Goal: Information Seeking & Learning: Understand process/instructions

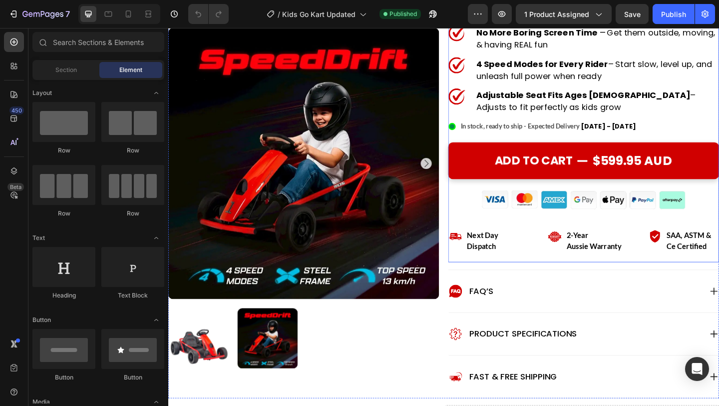
scroll to position [114, 0]
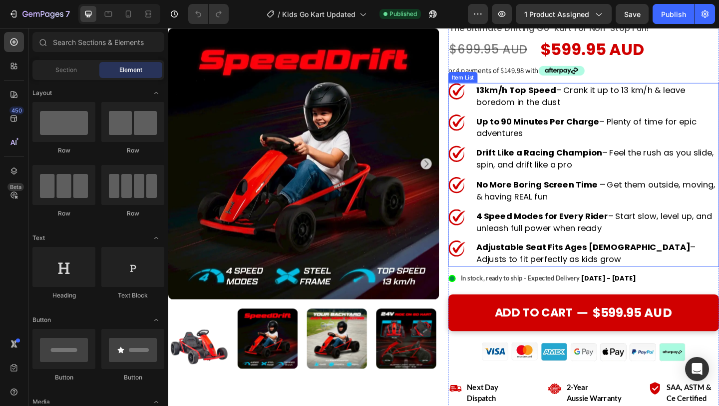
click at [555, 240] on p "4 Speed Modes for Every Rider – Start slow, level up, and unleash full power wh…" at bounding box center [634, 239] width 263 height 26
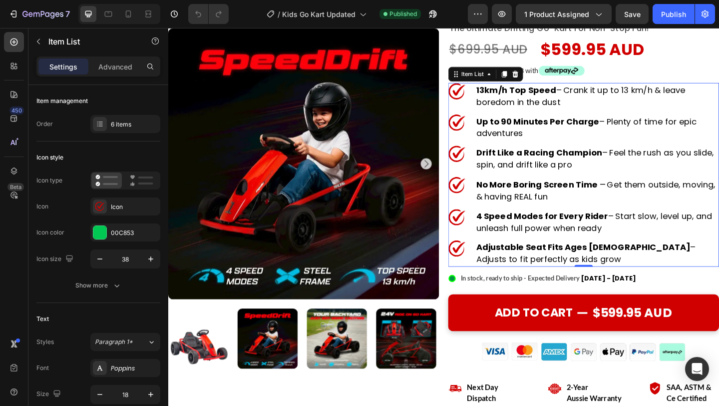
click at [549, 261] on strong "Adjustable Seat Fits Ages [DEMOGRAPHIC_DATA]" at bounding box center [619, 266] width 233 height 12
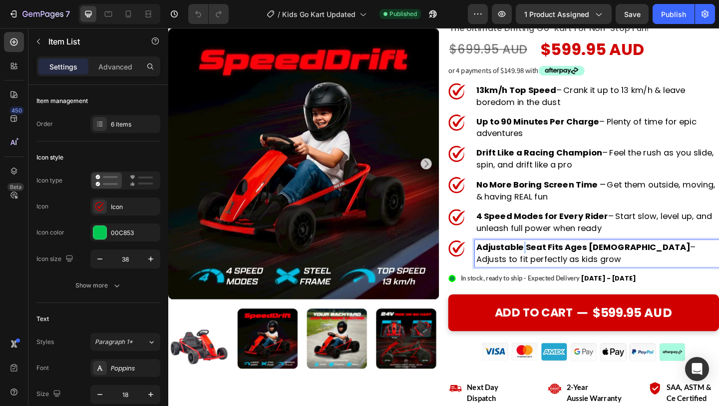
click at [549, 261] on strong "Adjustable Seat Fits Ages [DEMOGRAPHIC_DATA]" at bounding box center [619, 266] width 233 height 12
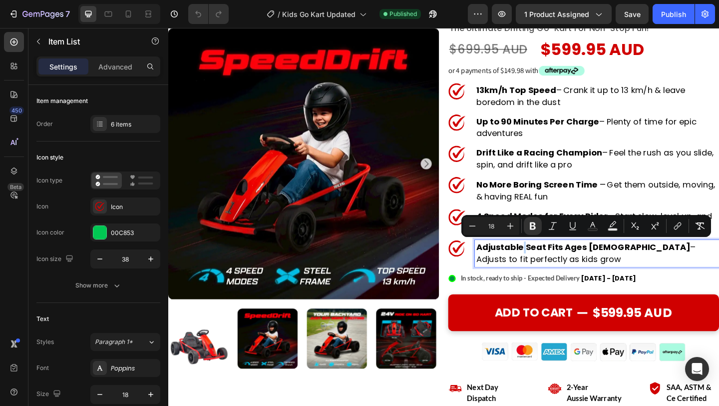
click at [549, 261] on strong "Adjustable Seat Fits Ages [DEMOGRAPHIC_DATA]" at bounding box center [619, 266] width 233 height 12
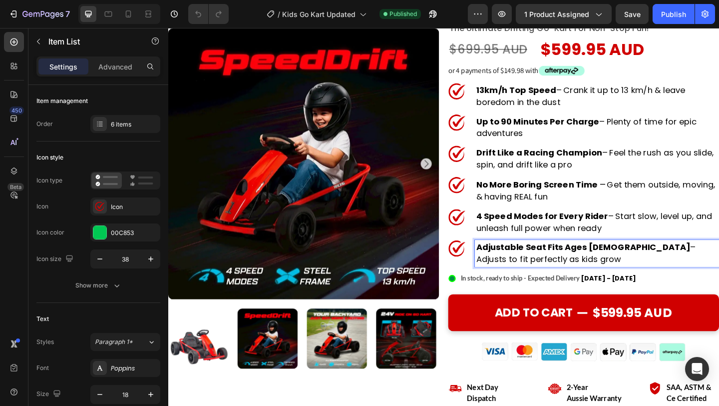
click at [549, 261] on strong "Adjustable Seat Fits Ages [DEMOGRAPHIC_DATA]" at bounding box center [619, 266] width 233 height 12
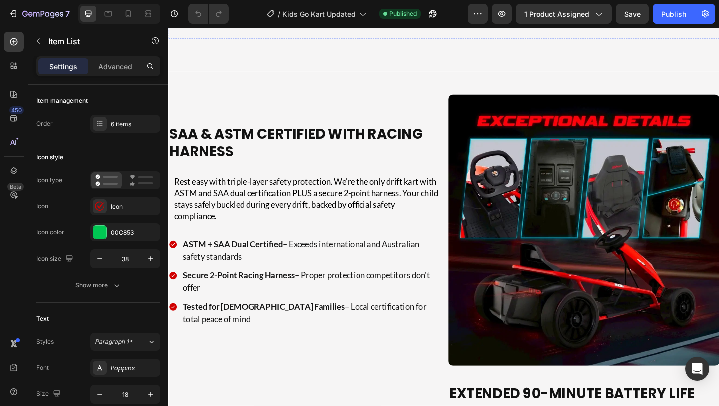
scroll to position [1970, 0]
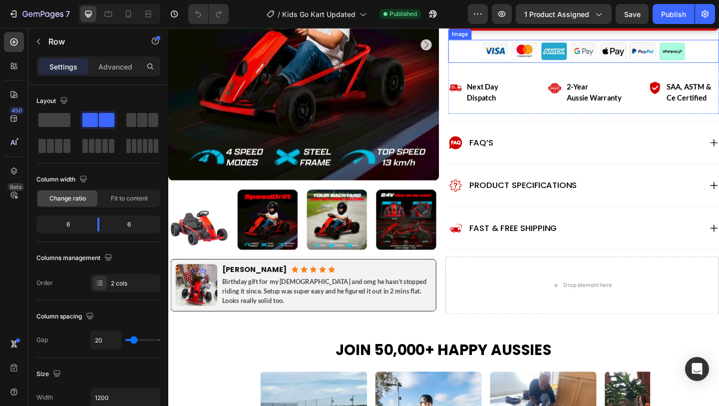
scroll to position [450, 0]
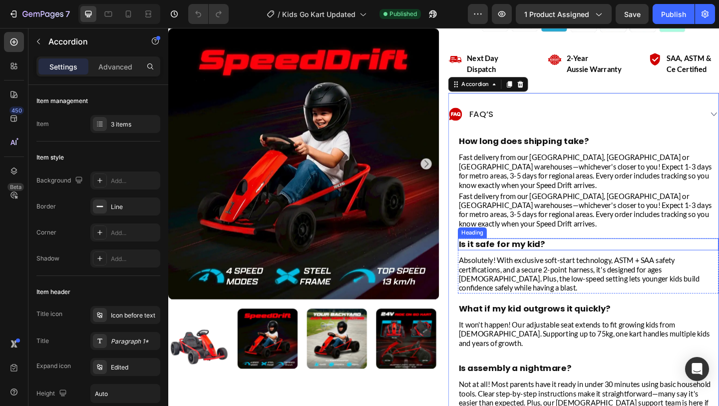
scroll to position [473, 0]
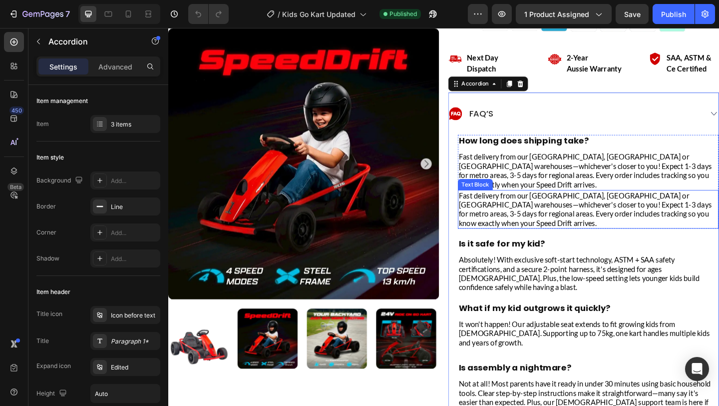
click at [626, 216] on p "Fast delivery from our [GEOGRAPHIC_DATA], [GEOGRAPHIC_DATA] or [GEOGRAPHIC_DATA…" at bounding box center [626, 225] width 282 height 40
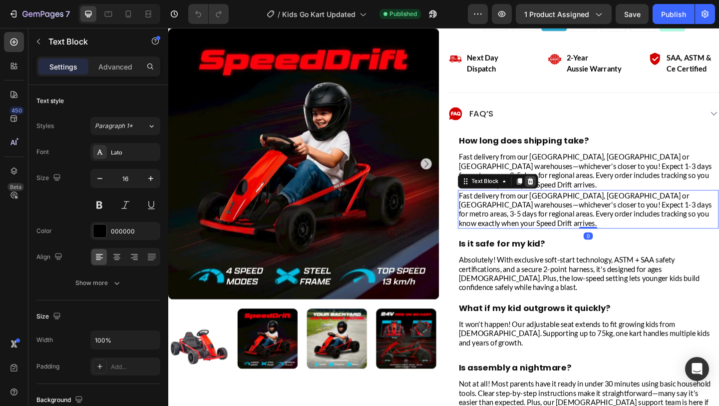
click at [562, 194] on icon at bounding box center [562, 194] width 8 height 8
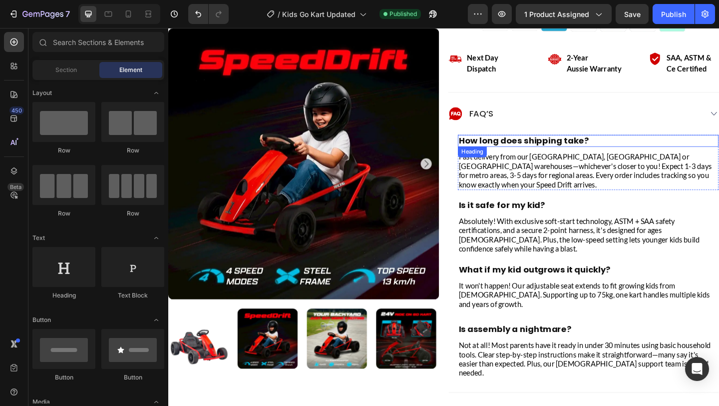
click at [617, 150] on h2 "How long does shipping take?" at bounding box center [626, 150] width 284 height 13
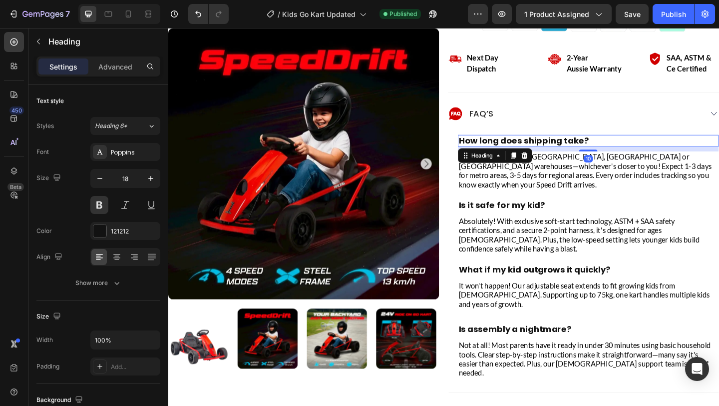
click at [617, 150] on h2 "How long does shipping take?" at bounding box center [626, 150] width 284 height 13
click at [617, 150] on p "How long does shipping take?" at bounding box center [626, 150] width 282 height 11
click at [617, 150] on strong "How long does shipping take?" at bounding box center [555, 150] width 141 height 12
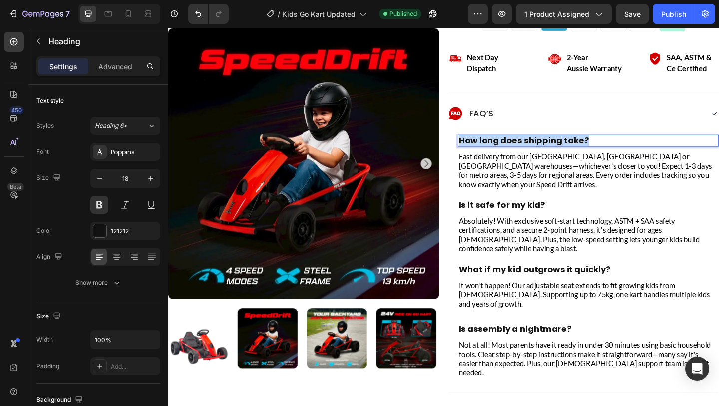
click at [617, 150] on strong "How long does shipping take?" at bounding box center [555, 150] width 141 height 12
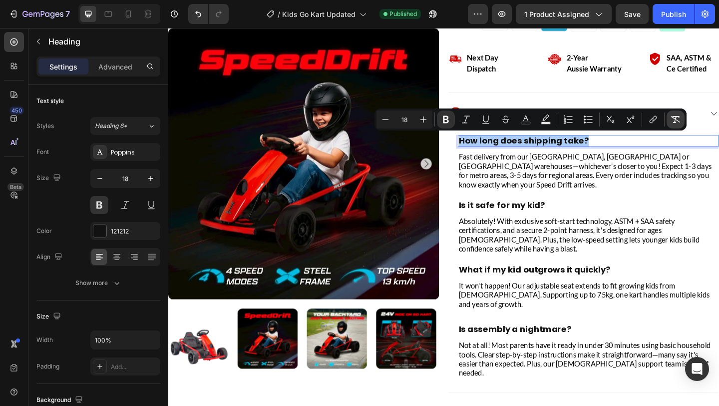
click at [672, 122] on icon "Editor contextual toolbar" at bounding box center [676, 119] width 10 height 10
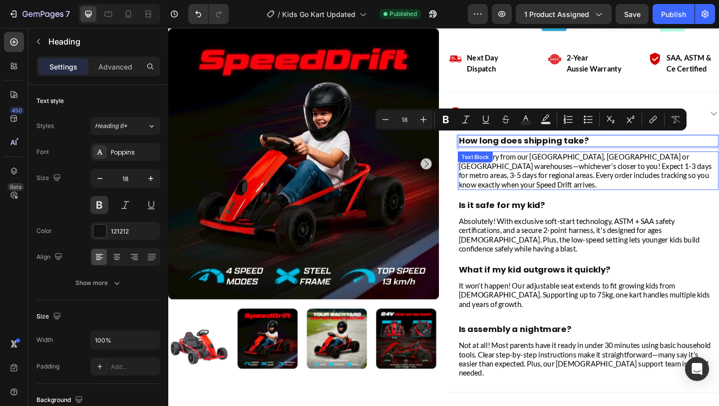
click at [597, 180] on p "Fast delivery from our [GEOGRAPHIC_DATA], [GEOGRAPHIC_DATA] or [GEOGRAPHIC_DATA…" at bounding box center [626, 183] width 282 height 40
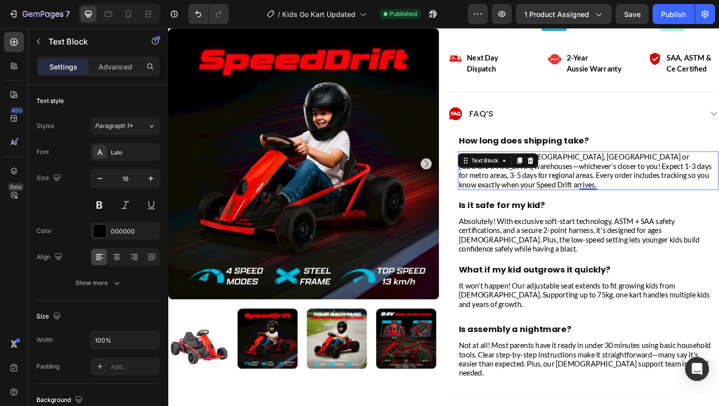
click at [596, 178] on p "Fast delivery from our [GEOGRAPHIC_DATA], [GEOGRAPHIC_DATA] or [GEOGRAPHIC_DATA…" at bounding box center [626, 183] width 282 height 40
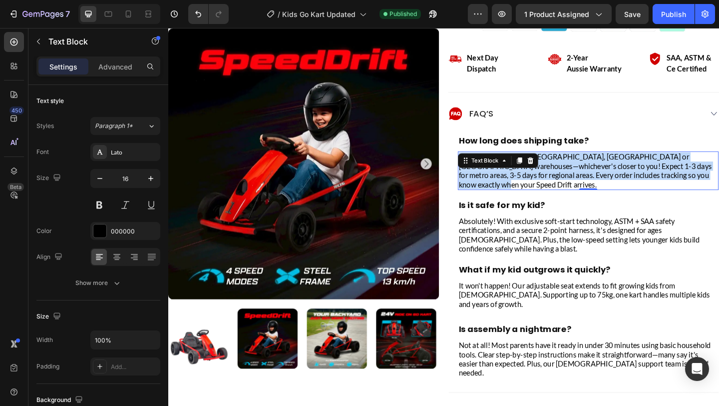
click at [596, 178] on p "Fast delivery from our [GEOGRAPHIC_DATA], [GEOGRAPHIC_DATA] or [GEOGRAPHIC_DATA…" at bounding box center [626, 183] width 282 height 40
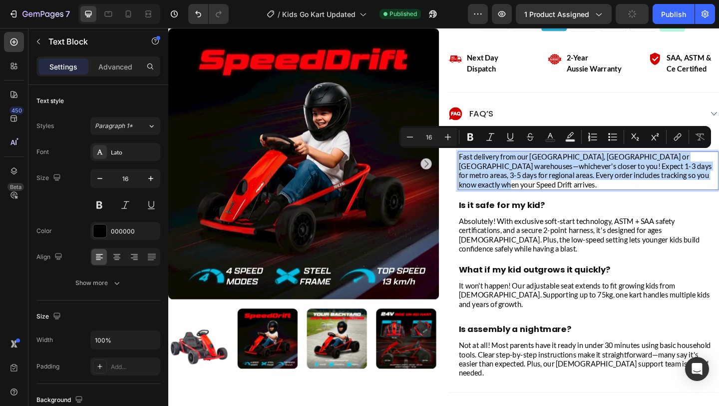
click at [664, 175] on p "Fast delivery from our [GEOGRAPHIC_DATA], [GEOGRAPHIC_DATA] or [GEOGRAPHIC_DATA…" at bounding box center [626, 183] width 282 height 40
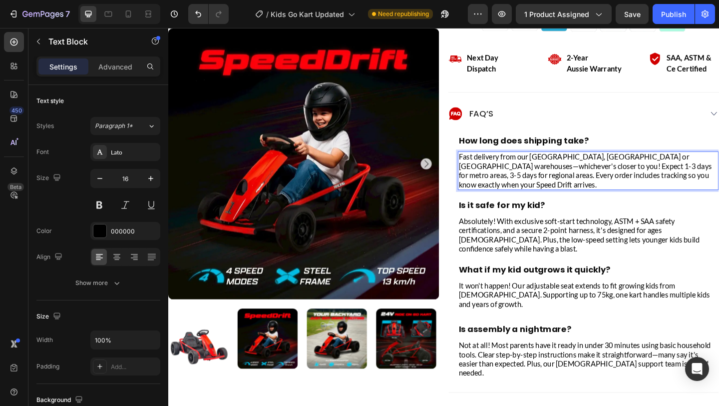
click at [581, 184] on p "Fast delivery from our [GEOGRAPHIC_DATA], [GEOGRAPHIC_DATA] or [GEOGRAPHIC_DATA…" at bounding box center [626, 183] width 282 height 40
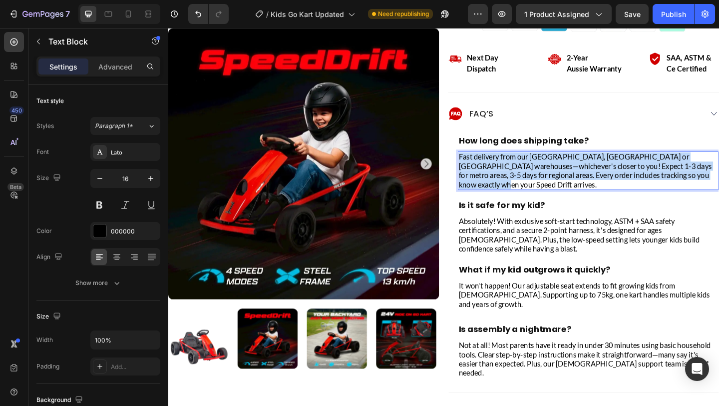
click at [581, 184] on p "Fast delivery from our [GEOGRAPHIC_DATA], [GEOGRAPHIC_DATA] or [GEOGRAPHIC_DATA…" at bounding box center [626, 183] width 282 height 40
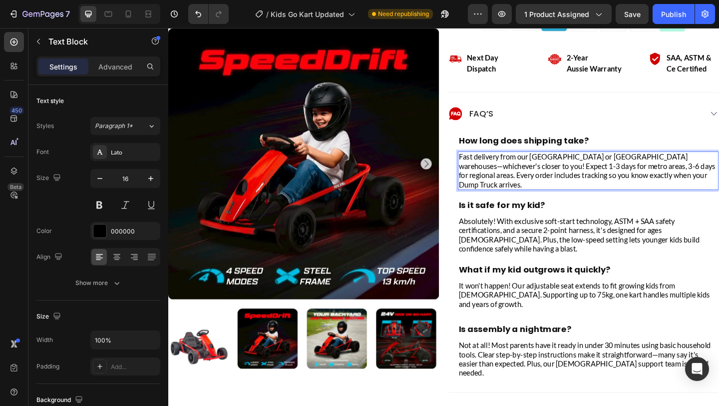
click at [581, 183] on span "Fast delivery from our [GEOGRAPHIC_DATA] or [GEOGRAPHIC_DATA] warehouses—whiche…" at bounding box center [624, 182] width 279 height 39
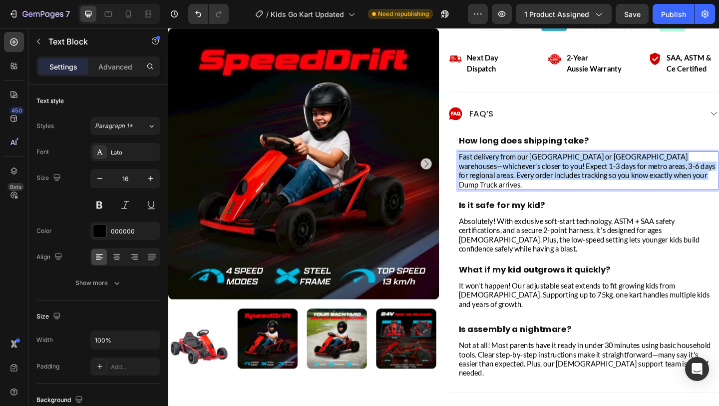
click at [581, 183] on span "Fast delivery from our [GEOGRAPHIC_DATA] or [GEOGRAPHIC_DATA] warehouses—whiche…" at bounding box center [624, 182] width 279 height 39
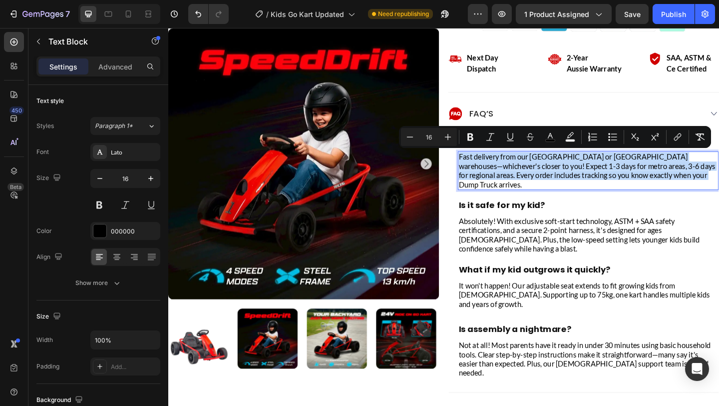
click at [581, 183] on span "Fast delivery from our [GEOGRAPHIC_DATA] or [GEOGRAPHIC_DATA] warehouses—whiche…" at bounding box center [624, 182] width 279 height 39
click at [670, 189] on span "Fast delivery from our [GEOGRAPHIC_DATA] or [GEOGRAPHIC_DATA] warehouses—whiche…" at bounding box center [624, 182] width 279 height 39
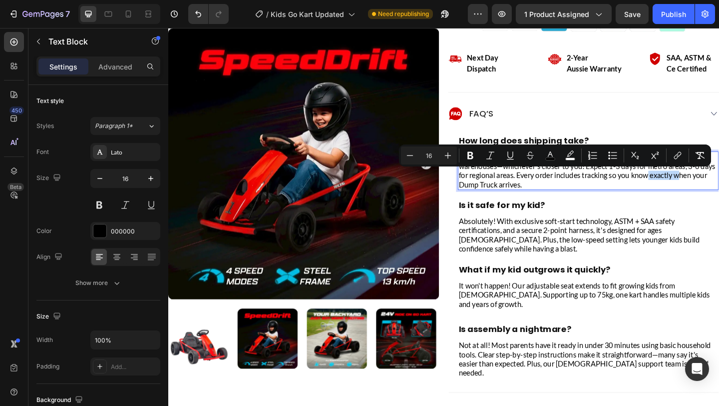
drag, startPoint x: 692, startPoint y: 191, endPoint x: 650, endPoint y: 190, distance: 42.0
click at [650, 190] on span "Fast delivery from our [GEOGRAPHIC_DATA] or [GEOGRAPHIC_DATA] warehouses—whiche…" at bounding box center [624, 182] width 279 height 39
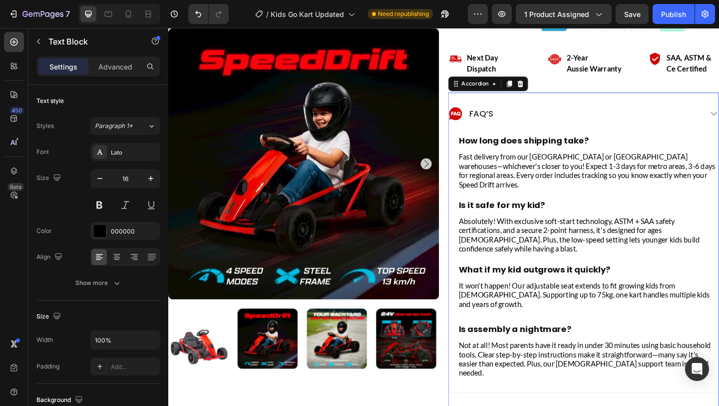
click at [703, 197] on div "How long does shipping take? Heading Fast delivery from our [GEOGRAPHIC_DATA] o…" at bounding box center [626, 276] width 284 height 265
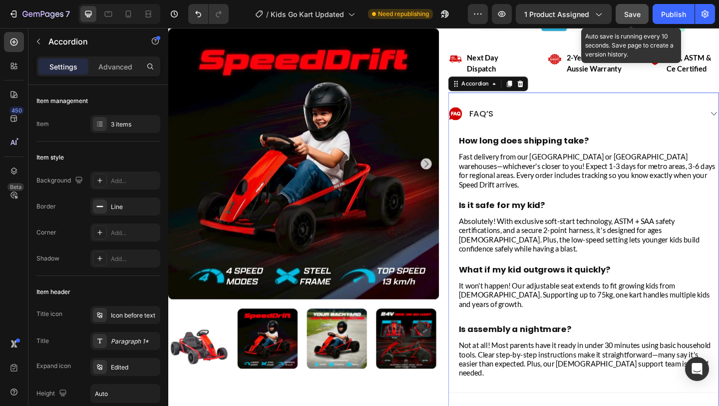
click at [636, 10] on span "Save" at bounding box center [632, 14] width 16 height 8
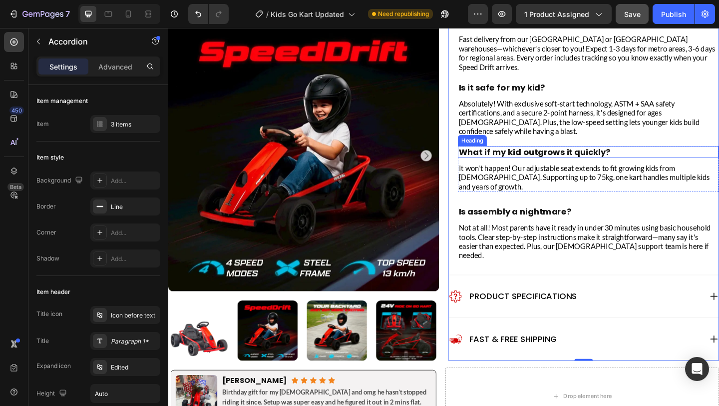
scroll to position [604, 0]
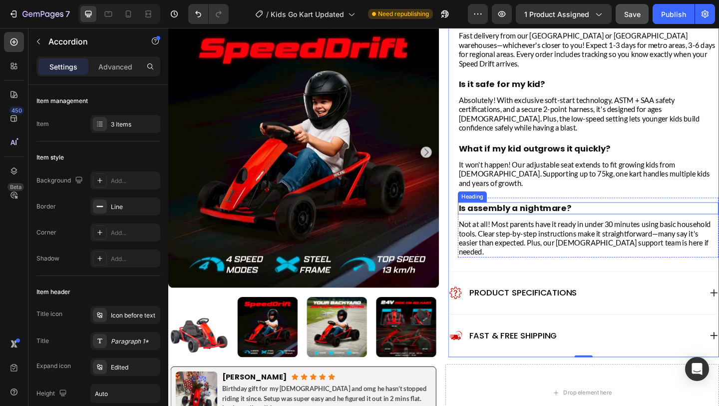
click at [640, 217] on h2 "Is assembly a nightmare?" at bounding box center [626, 223] width 284 height 13
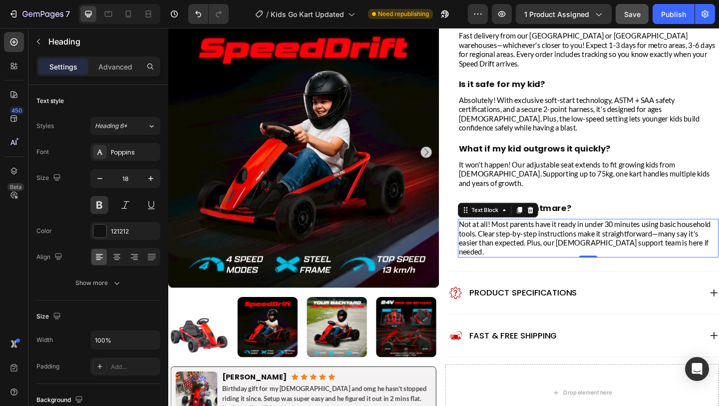
click at [633, 236] on p "Not at all! Most parents have it ready in under 30 minutes using basic househol…" at bounding box center [626, 256] width 282 height 40
click at [514, 236] on p "Not at all! Most parents have it ready in under 30 minutes using basic househol…" at bounding box center [626, 256] width 282 height 40
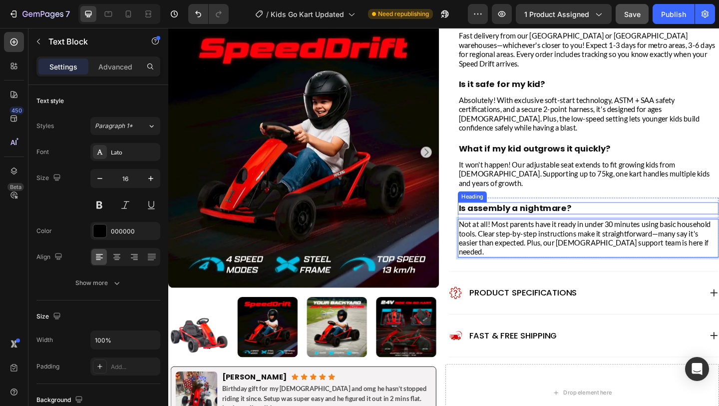
click at [587, 217] on h2 "Is assembly a nightmare?" at bounding box center [626, 223] width 284 height 13
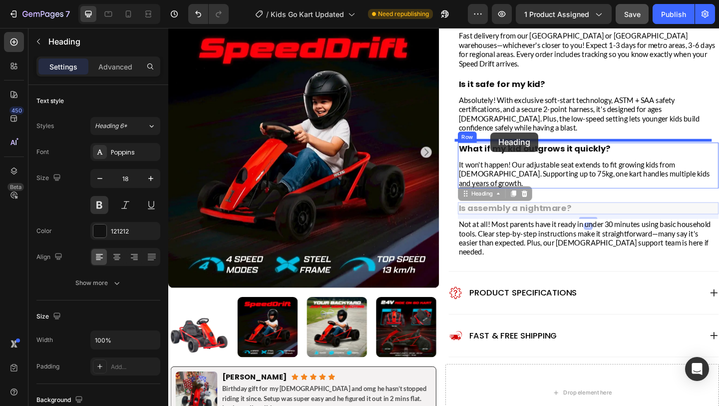
drag, startPoint x: 495, startPoint y: 191, endPoint x: 519, endPoint y: 141, distance: 55.0
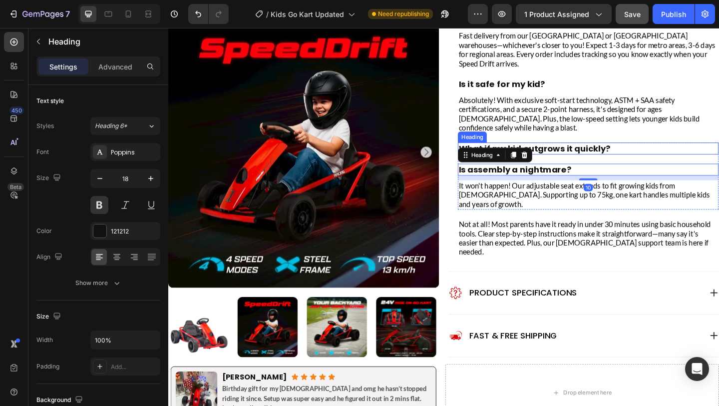
click at [596, 152] on h2 "What if my kid outgrows it quickly?" at bounding box center [626, 158] width 284 height 13
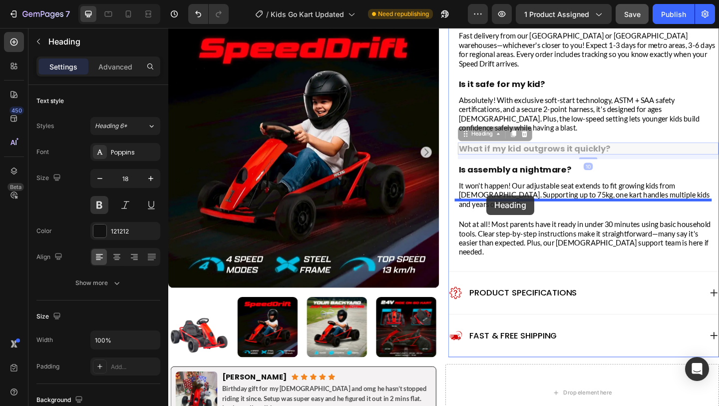
drag, startPoint x: 491, startPoint y: 124, endPoint x: 514, endPoint y: 210, distance: 88.4
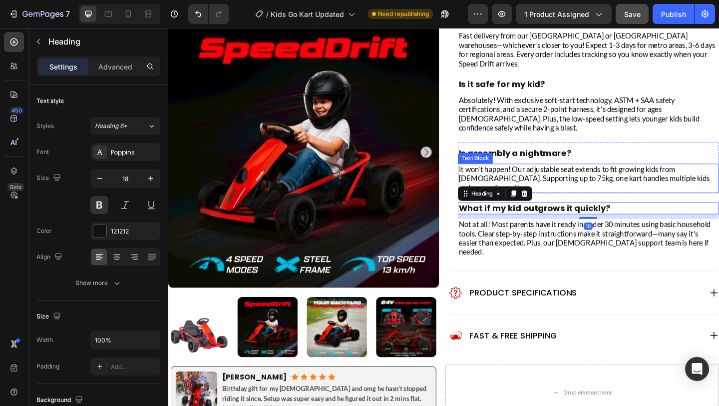
click at [561, 176] on p "It won't happen! Our adjustable seat extends to fit growing kids from [DEMOGRAP…" at bounding box center [626, 191] width 282 height 30
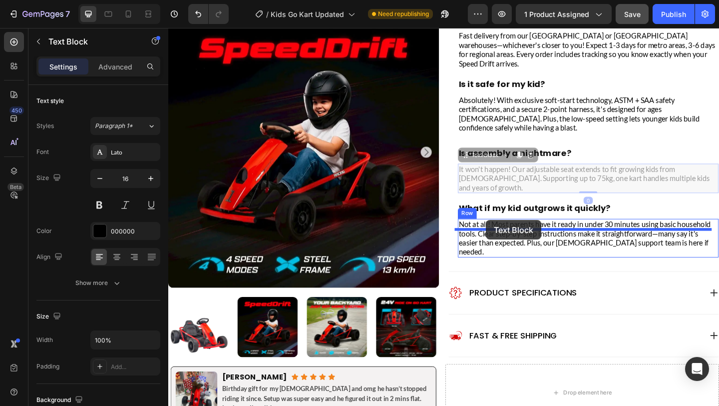
drag, startPoint x: 488, startPoint y: 146, endPoint x: 514, endPoint y: 237, distance: 94.5
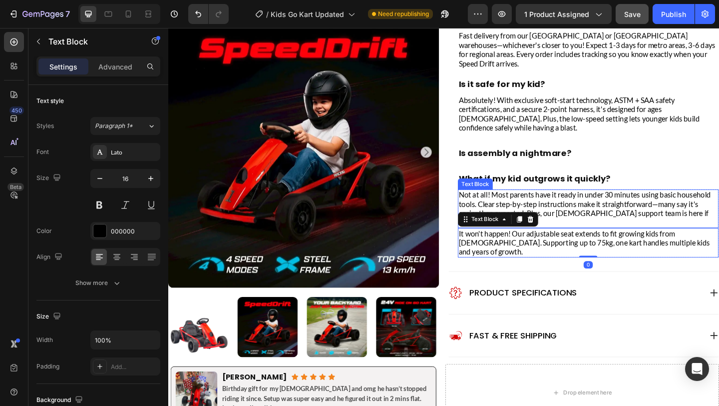
click at [600, 204] on p "Not at all! Most parents have it ready in under 30 minutes using basic househol…" at bounding box center [626, 224] width 282 height 40
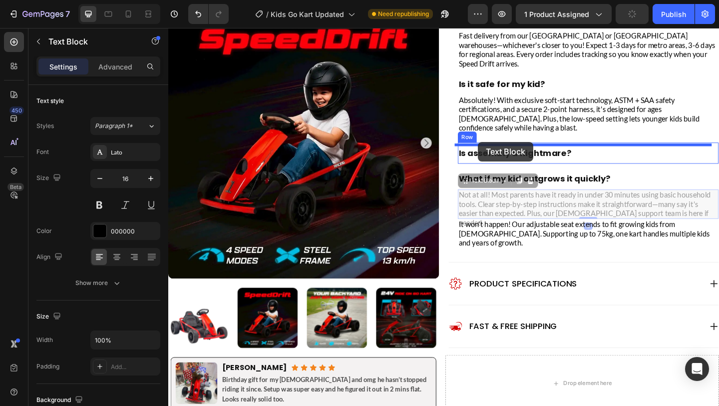
drag, startPoint x: 489, startPoint y: 174, endPoint x: 505, endPoint y: 152, distance: 27.6
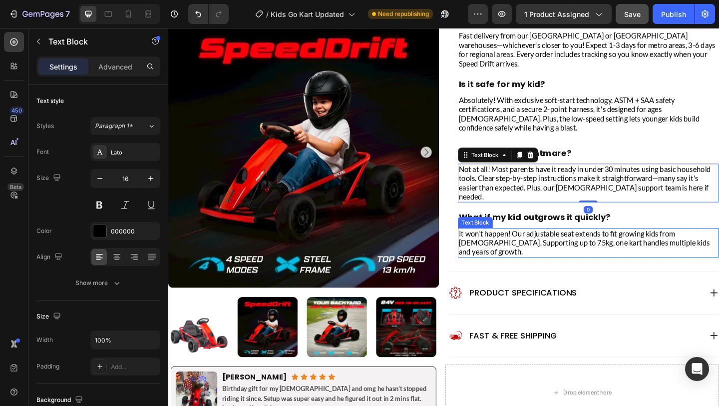
click at [570, 246] on p "It won't happen! Our adjustable seat extends to fit growing kids from [DEMOGRAP…" at bounding box center [626, 261] width 282 height 30
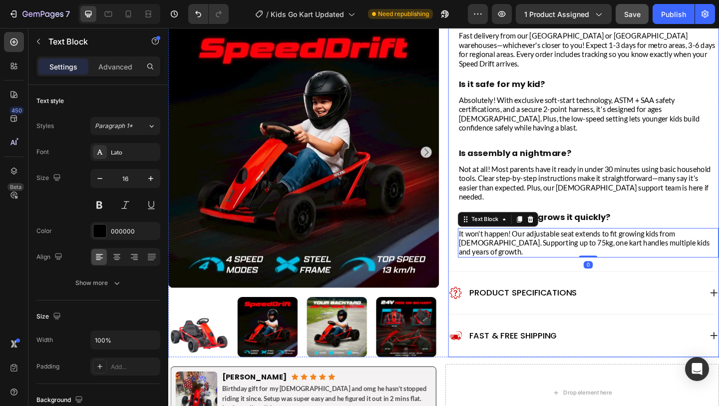
click at [683, 211] on div "How long does shipping take? Heading Fast delivery from our [GEOGRAPHIC_DATA] o…" at bounding box center [626, 144] width 284 height 265
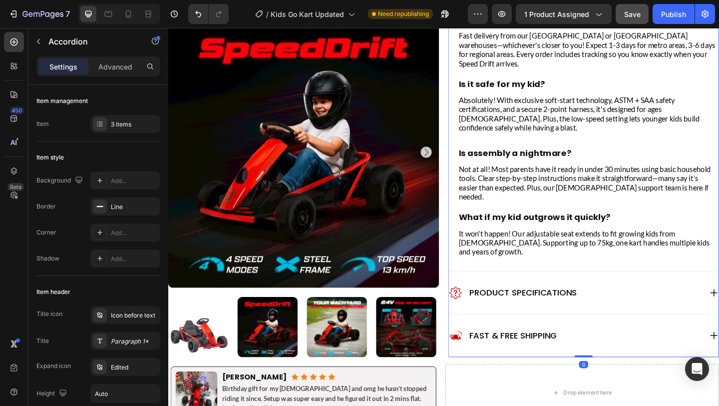
click at [683, 211] on div "How long does shipping take? Heading Fast delivery from our [GEOGRAPHIC_DATA] o…" at bounding box center [626, 144] width 284 height 265
click at [620, 212] on div "How long does shipping take? Heading Fast delivery from our [GEOGRAPHIC_DATA] o…" at bounding box center [626, 144] width 284 height 265
click at [590, 256] on div "How long does shipping take? Heading Fast delivery from our [GEOGRAPHIC_DATA] o…" at bounding box center [621, 152] width 294 height 280
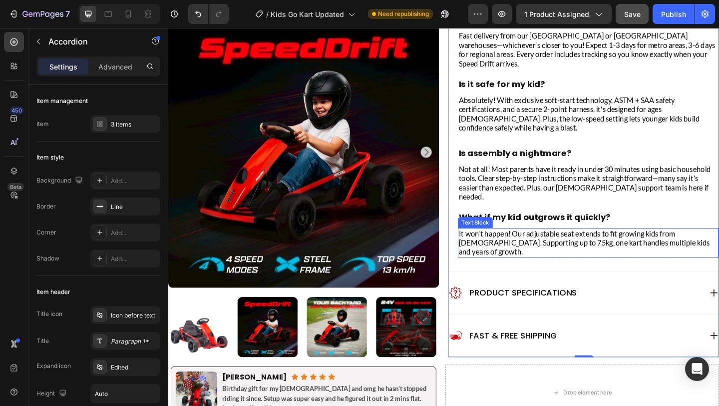
click at [509, 246] on p "It won't happen! Our adjustable seat extends to fit growing kids from [DEMOGRAP…" at bounding box center [626, 261] width 282 height 30
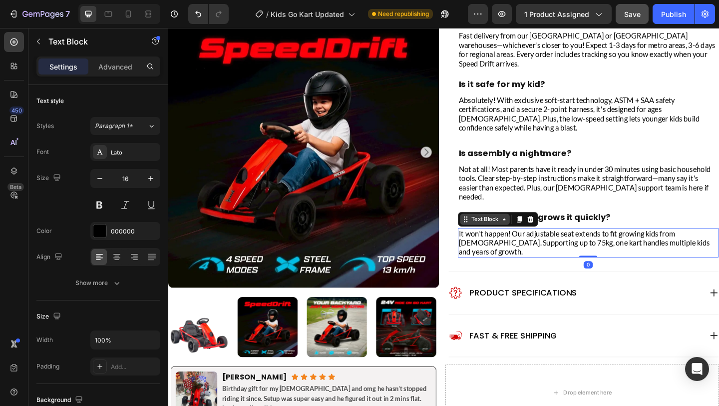
click at [520, 231] on div "Text Block" at bounding box center [513, 235] width 34 height 9
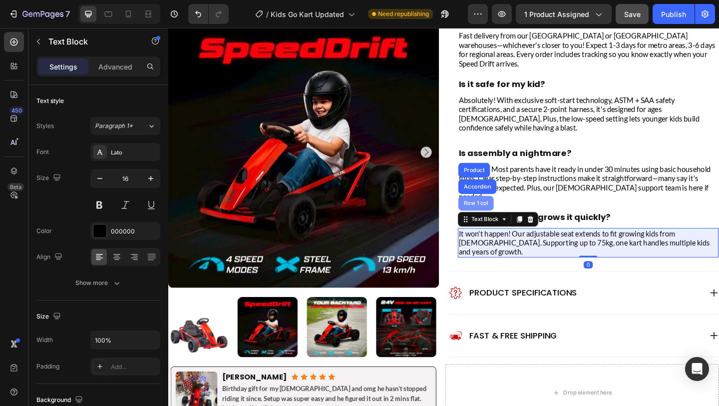
click at [509, 210] on div "Row 1 col" at bounding box center [503, 218] width 38 height 16
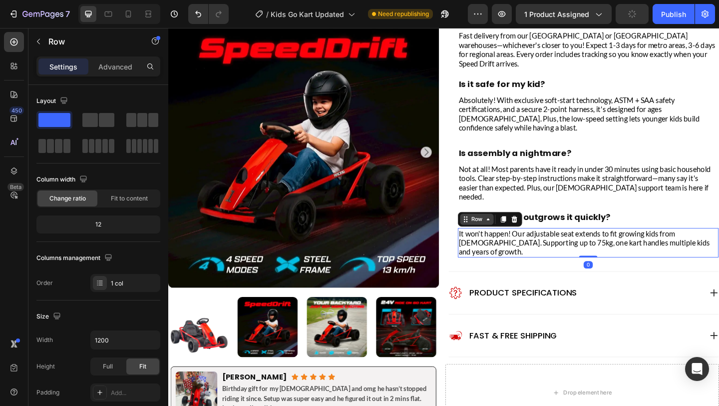
click at [514, 232] on icon at bounding box center [516, 236] width 8 height 8
click at [502, 230] on div "Row" at bounding box center [504, 236] width 36 height 12
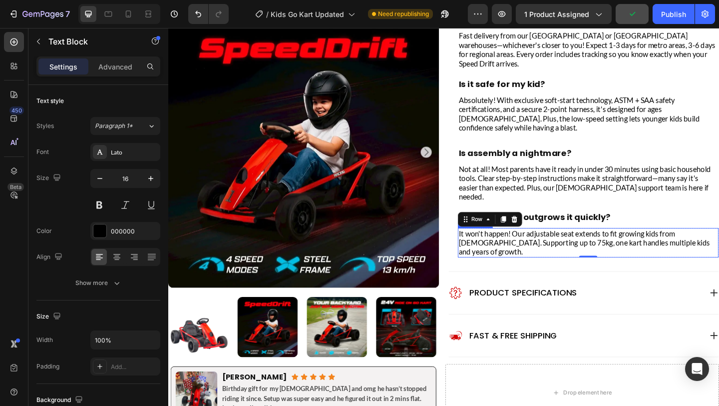
click at [516, 246] on p "It won't happen! Our adjustable seat extends to fit growing kids from [DEMOGRAP…" at bounding box center [626, 261] width 282 height 30
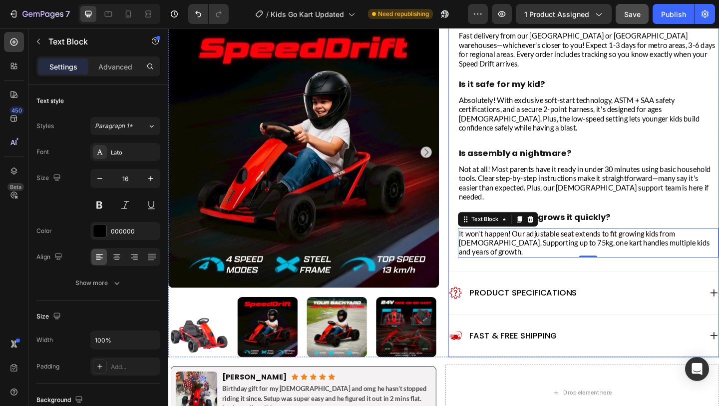
click at [625, 293] on div "Product Specifications" at bounding box center [621, 316] width 294 height 46
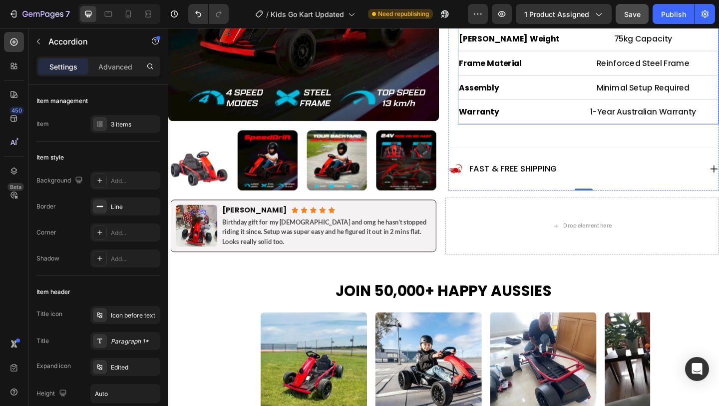
scroll to position [850, 0]
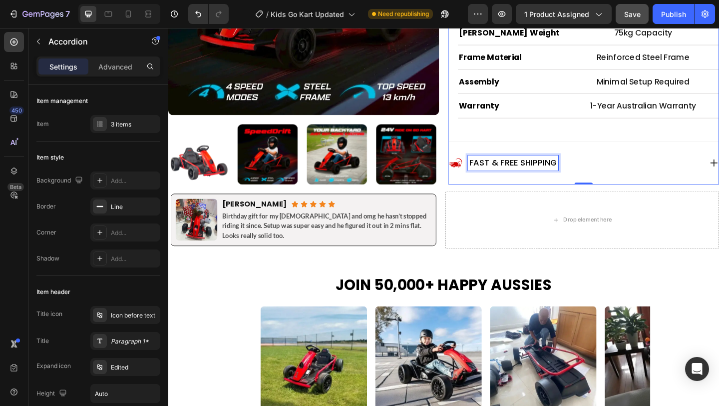
click at [583, 178] on p "Fast & Free shipping" at bounding box center [543, 174] width 95 height 13
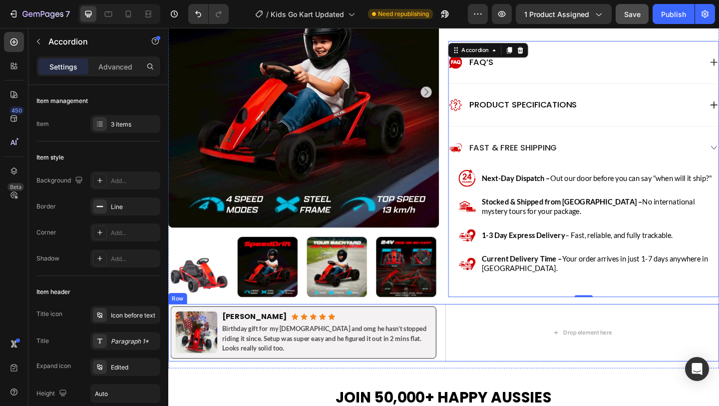
scroll to position [534, 0]
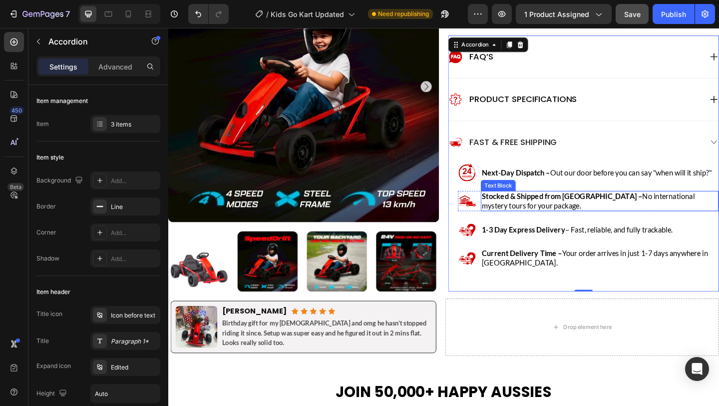
click at [557, 220] on p "Stocked & Shipped from [GEOGRAPHIC_DATA] – No international mystery tours for y…" at bounding box center [637, 216] width 257 height 20
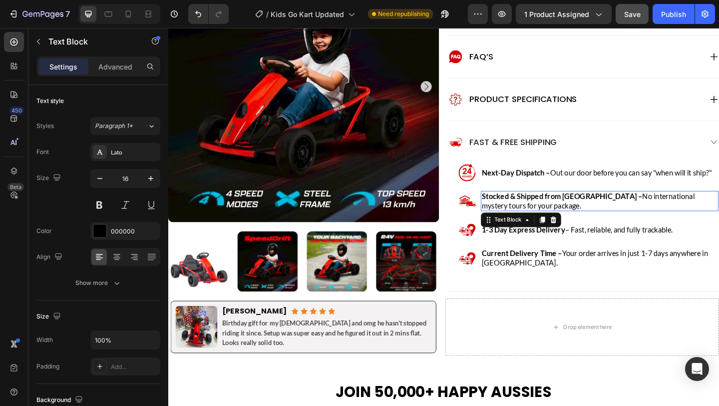
click at [557, 220] on p "Stocked & Shipped from [GEOGRAPHIC_DATA] – No international mystery tours for y…" at bounding box center [637, 216] width 257 height 20
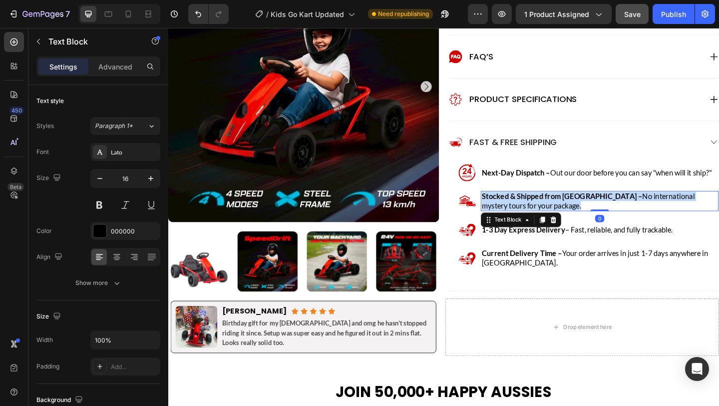
click at [557, 220] on p "Stocked & Shipped from [GEOGRAPHIC_DATA] – No international mystery tours for y…" at bounding box center [637, 216] width 257 height 20
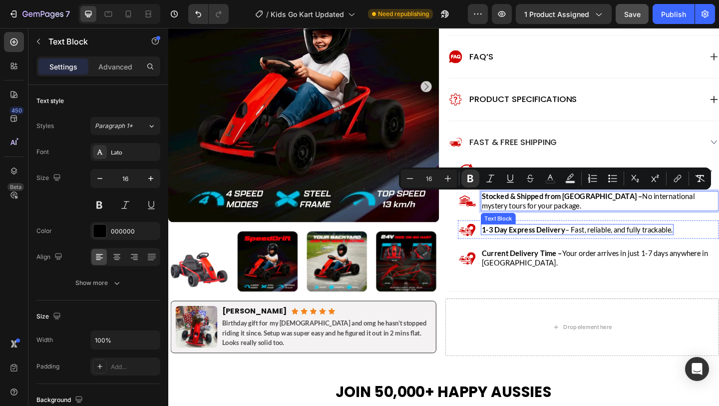
click at [557, 251] on strong "1-3 Day Express Delivery" at bounding box center [554, 246] width 91 height 9
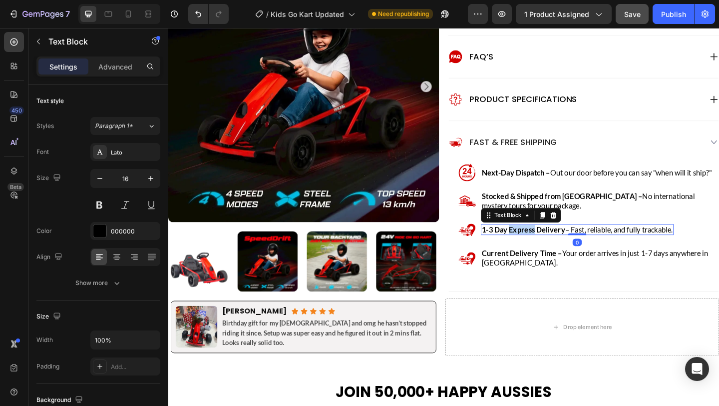
click at [557, 251] on strong "1-3 Day Express Delivery" at bounding box center [554, 246] width 91 height 9
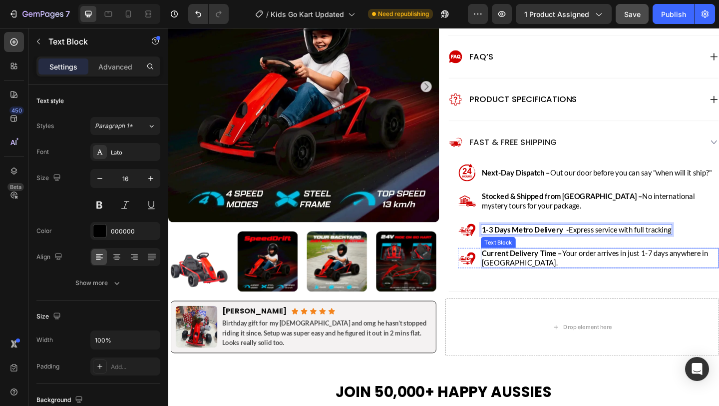
click at [557, 274] on strong "Current Delivery Time –" at bounding box center [552, 272] width 87 height 9
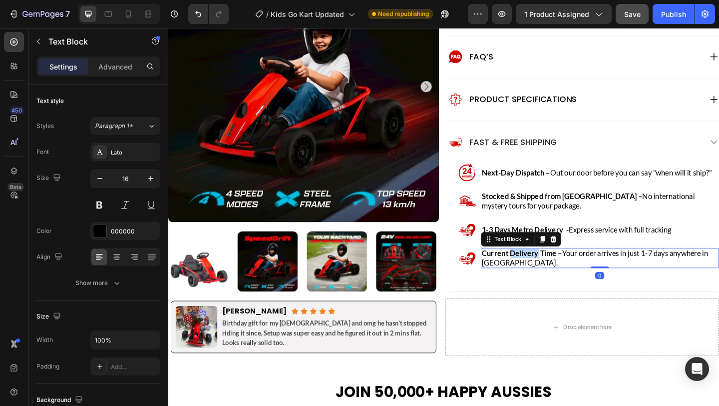
click at [557, 274] on strong "Current Delivery Time –" at bounding box center [552, 272] width 87 height 9
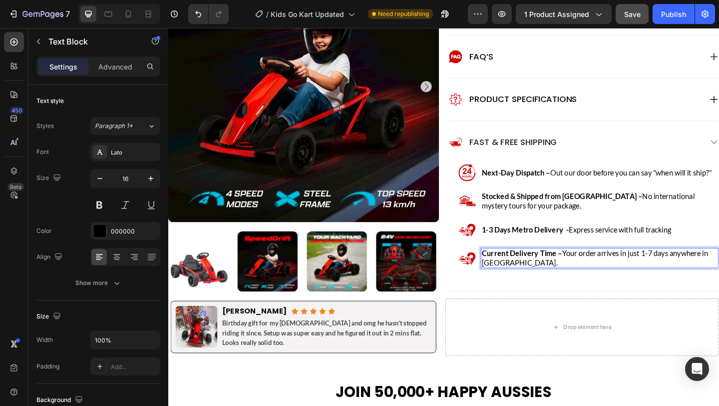
scroll to position [538, 0]
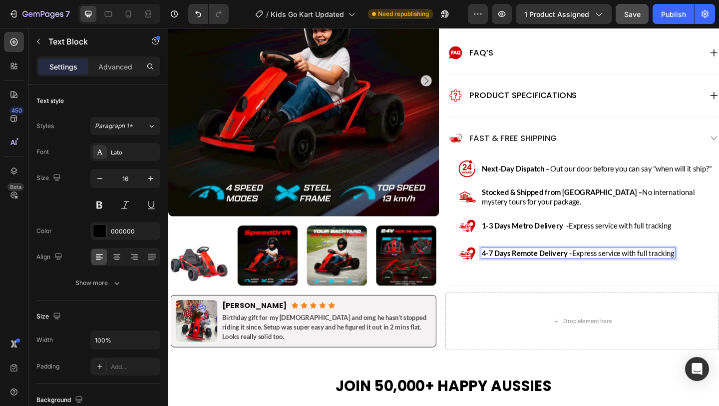
click at [557, 273] on strong "4-7 Days Remote Delivery -" at bounding box center [558, 272] width 98 height 9
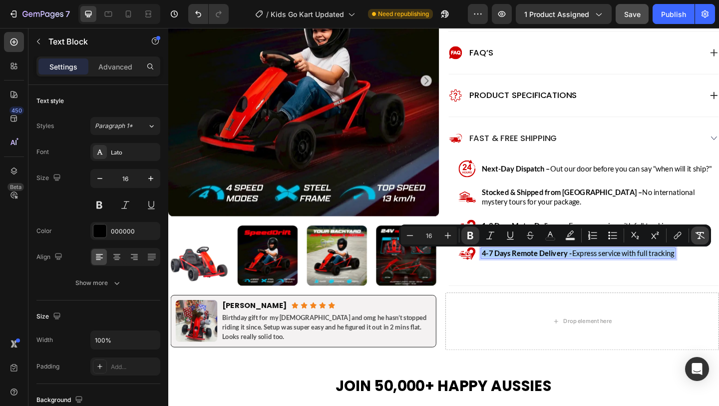
click at [701, 236] on icon "Editor contextual toolbar" at bounding box center [700, 235] width 9 height 7
click at [596, 275] on p "4-7 Days Remote Delivery - Express service with full tracking" at bounding box center [612, 273] width 207 height 10
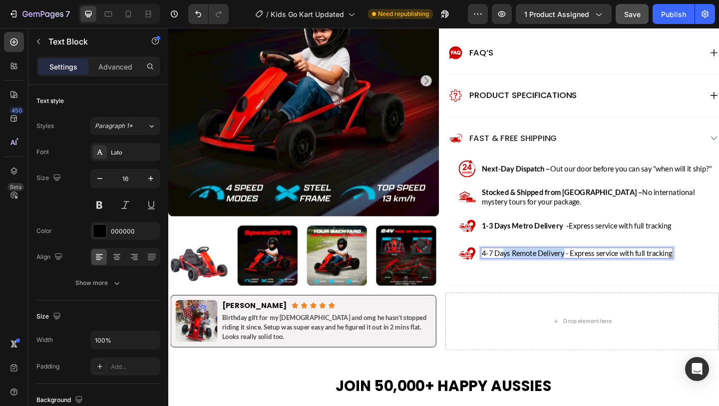
drag, startPoint x: 597, startPoint y: 278, endPoint x: 530, endPoint y: 269, distance: 68.0
click at [530, 269] on p "4-7 Days Remote Delivery - Express service with full tracking" at bounding box center [612, 273] width 207 height 10
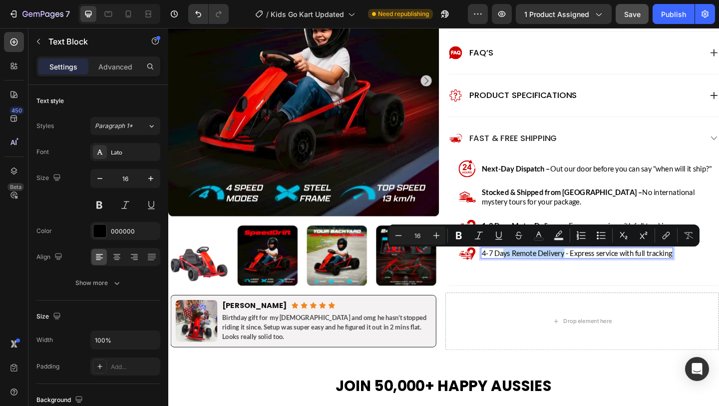
click at [556, 277] on p "4-7 Days Remote Delivery - Express service with full tracking" at bounding box center [612, 273] width 207 height 10
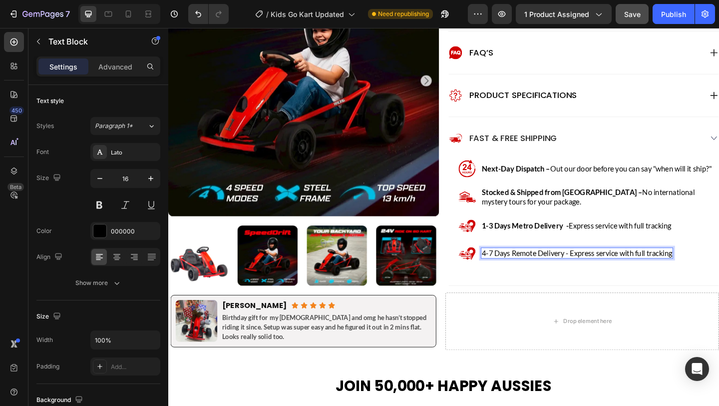
click at [596, 276] on p "4-7 Days Remote Delivery - Express service with full tracking" at bounding box center [612, 273] width 207 height 10
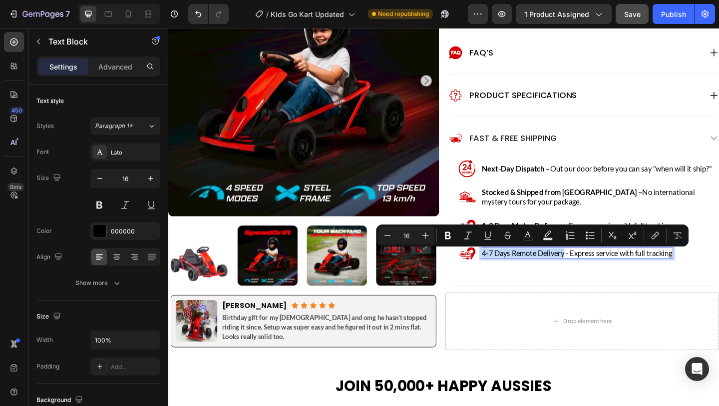
drag, startPoint x: 596, startPoint y: 276, endPoint x: 505, endPoint y: 271, distance: 91.0
click at [509, 271] on p "4-7 Days Remote Delivery - Express service with full tracking" at bounding box center [612, 273] width 207 height 10
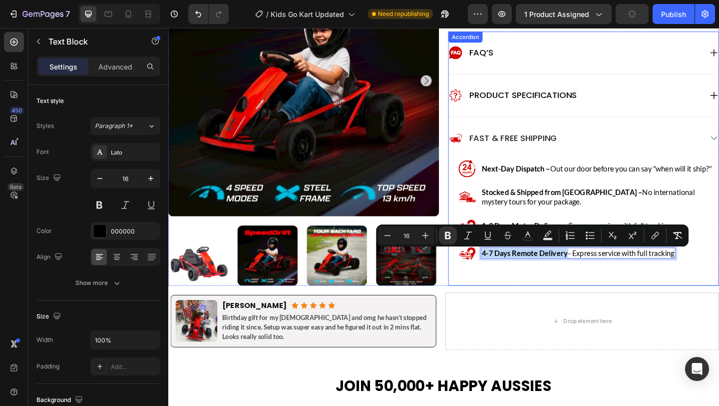
click at [547, 286] on div "Image Next-Day Dispatch – Out our door before you can say "when will it ship?" …" at bounding box center [626, 232] width 284 height 122
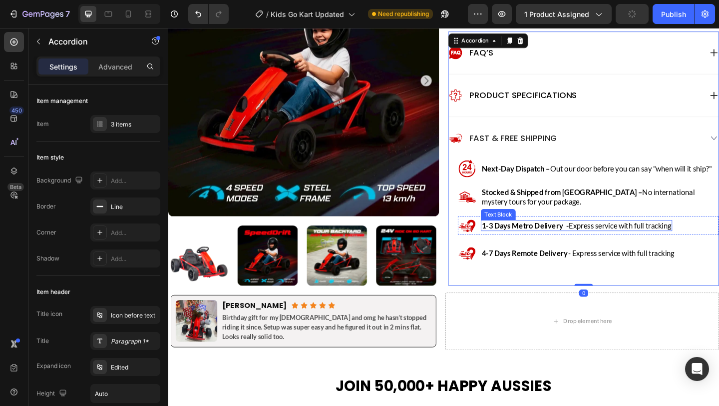
click at [565, 246] on strong "1-3 Days Metro Delivery -" at bounding box center [556, 242] width 95 height 9
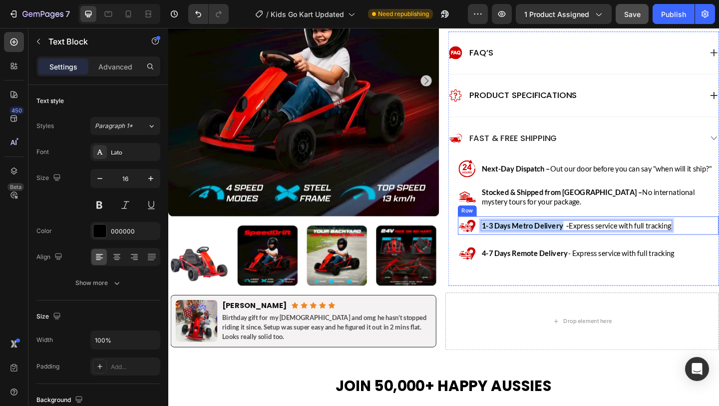
drag, startPoint x: 594, startPoint y: 248, endPoint x: 501, endPoint y: 247, distance: 92.4
click at [501, 247] on div "Image 1-3 Days Metro Delivery - Express service with full tracking Text Block 0…" at bounding box center [626, 243] width 284 height 20
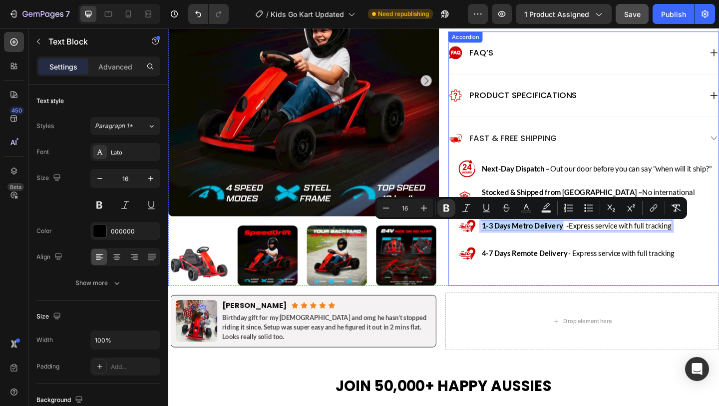
click at [523, 256] on div "Image Next-Day Dispatch – Out our door before you can say "when will it ship?" …" at bounding box center [626, 232] width 284 height 122
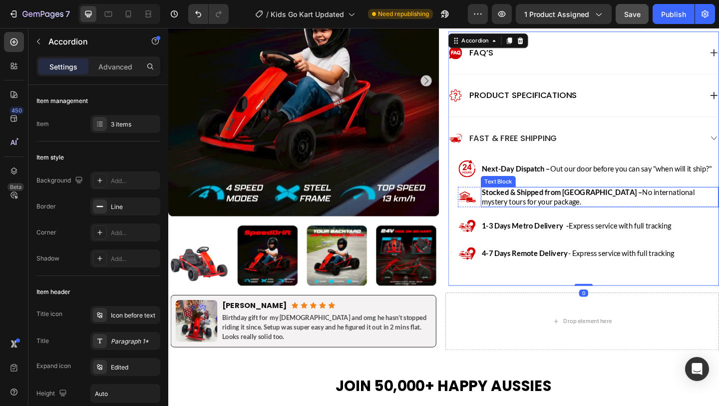
click at [554, 221] on p "Stocked & Shipped from [GEOGRAPHIC_DATA] – No international mystery tours for y…" at bounding box center [637, 212] width 257 height 20
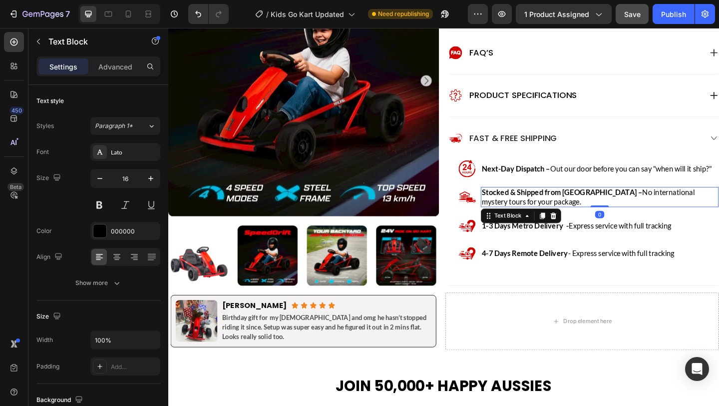
click at [554, 221] on p "Stocked & Shipped from [GEOGRAPHIC_DATA] – No international mystery tours for y…" at bounding box center [637, 212] width 257 height 20
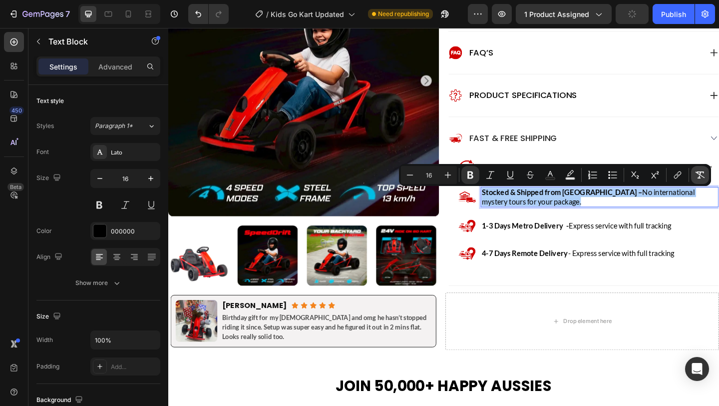
click at [697, 173] on icon "Editor contextual toolbar" at bounding box center [700, 174] width 9 height 7
click at [588, 221] on p "Stocked & Shipped from [GEOGRAPHIC_DATA] – No international mystery tours for y…" at bounding box center [637, 212] width 257 height 20
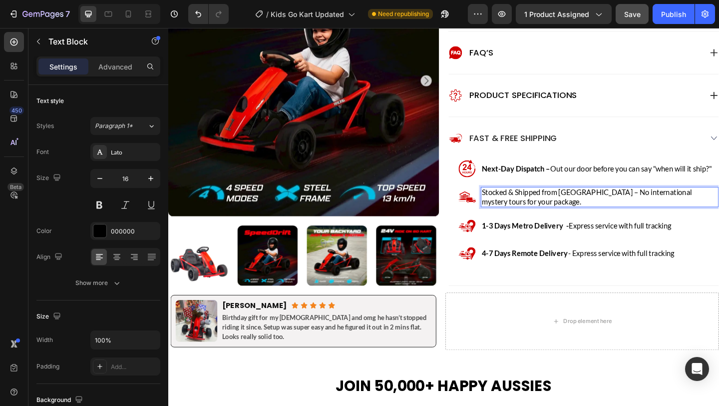
click at [582, 211] on p "Stocked & Shipped from [GEOGRAPHIC_DATA] – No international mystery tours for y…" at bounding box center [637, 212] width 257 height 20
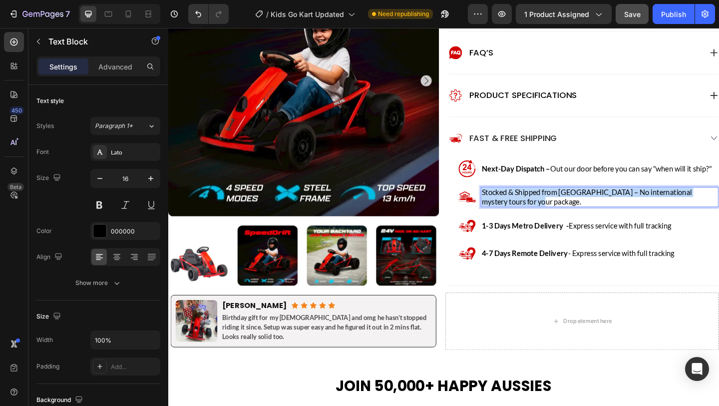
click at [582, 211] on p "Stocked & Shipped from [GEOGRAPHIC_DATA] – No international mystery tours for y…" at bounding box center [637, 212] width 257 height 20
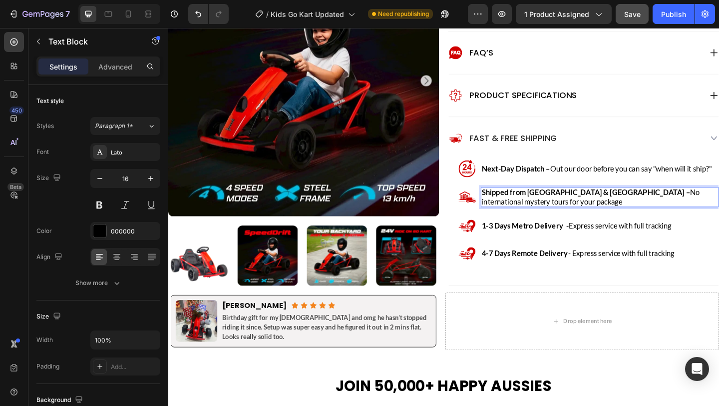
click at [563, 211] on strong "Shipped from [GEOGRAPHIC_DATA] & [GEOGRAPHIC_DATA] –" at bounding box center [622, 206] width 227 height 9
click at [563, 213] on p "Shipped from [GEOGRAPHIC_DATA] & [GEOGRAPHIC_DATA] – No international mystery t…" at bounding box center [637, 212] width 257 height 20
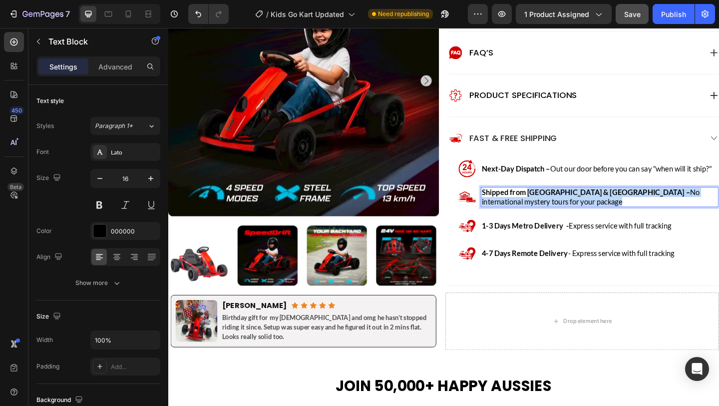
click at [563, 213] on p "Shipped from [GEOGRAPHIC_DATA] & [GEOGRAPHIC_DATA] – No international mystery t…" at bounding box center [637, 212] width 257 height 20
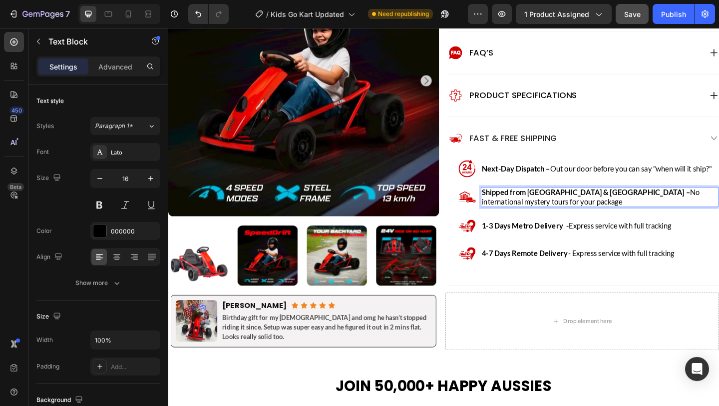
click at [563, 213] on p "Shipped from [GEOGRAPHIC_DATA] & [GEOGRAPHIC_DATA] – No international mystery t…" at bounding box center [637, 212] width 257 height 20
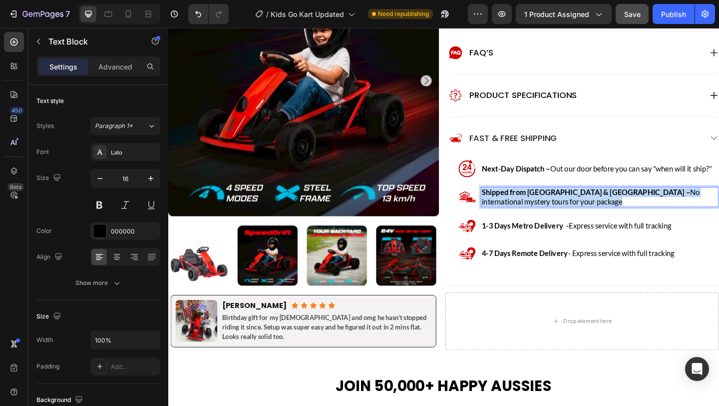
click at [563, 213] on p "Shipped from [GEOGRAPHIC_DATA] & [GEOGRAPHIC_DATA] – No international mystery t…" at bounding box center [637, 212] width 257 height 20
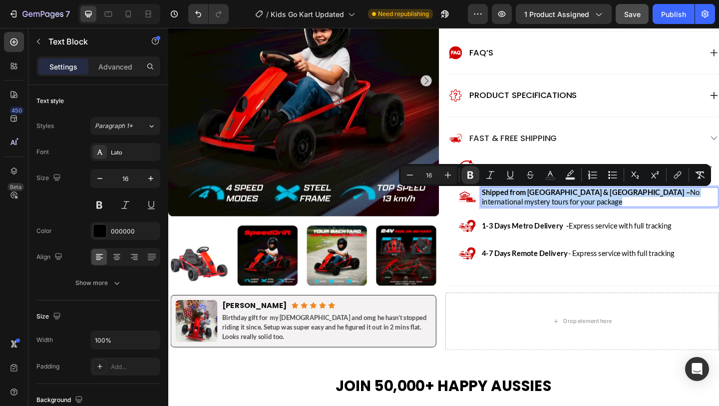
click at [563, 213] on p "Shipped from [GEOGRAPHIC_DATA] & [GEOGRAPHIC_DATA] – No international mystery t…" at bounding box center [637, 212] width 257 height 20
click at [697, 173] on icon "Editor contextual toolbar" at bounding box center [700, 175] width 10 height 10
click at [631, 220] on p "Shipped from [GEOGRAPHIC_DATA] & [GEOGRAPHIC_DATA] – No international mystery t…" at bounding box center [637, 212] width 257 height 20
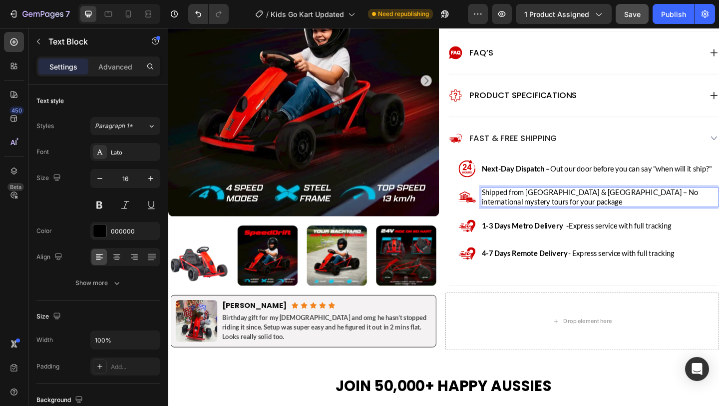
click at [628, 212] on p "Shipped from [GEOGRAPHIC_DATA] & [GEOGRAPHIC_DATA] – No international mystery t…" at bounding box center [637, 212] width 257 height 20
click at [627, 211] on p "Shipped from [GEOGRAPHIC_DATA] & [GEOGRAPHIC_DATA] – No international mystery t…" at bounding box center [637, 212] width 257 height 20
drag, startPoint x: 626, startPoint y: 212, endPoint x: 505, endPoint y: 207, distance: 121.0
click at [509, 207] on p "Shipped from [GEOGRAPHIC_DATA] & [GEOGRAPHIC_DATA] – No international mystery t…" at bounding box center [637, 212] width 257 height 20
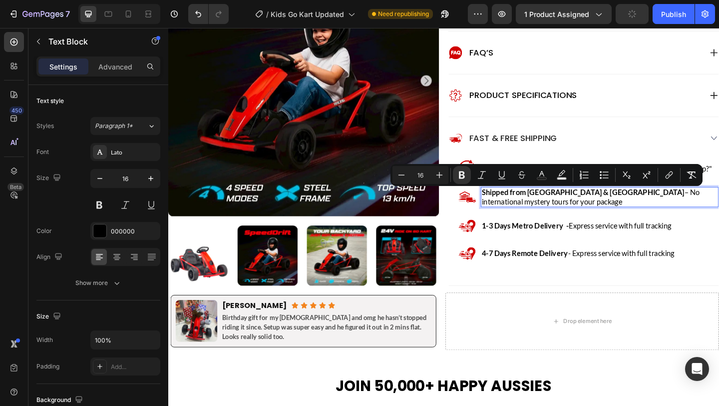
click at [552, 220] on p "Shipped from [GEOGRAPHIC_DATA] & [GEOGRAPHIC_DATA] – No international mystery t…" at bounding box center [637, 212] width 257 height 20
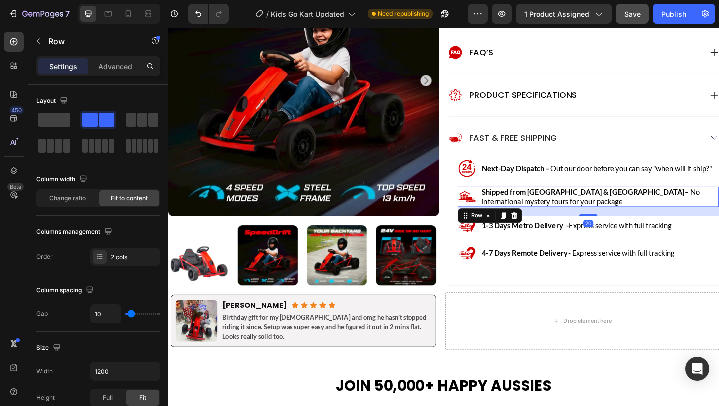
click at [500, 223] on div "Image Shipped from [GEOGRAPHIC_DATA] & [GEOGRAPHIC_DATA] – No international mys…" at bounding box center [626, 212] width 284 height 22
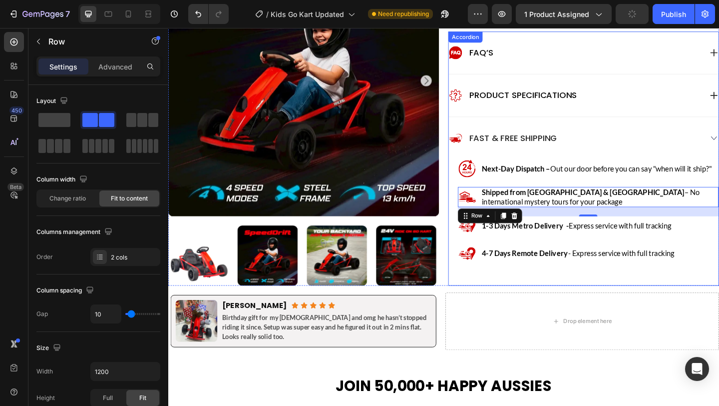
click at [484, 260] on div "Image Next-Day Dispatch – Out our door before you can say "when will it ship?" …" at bounding box center [626, 232] width 284 height 122
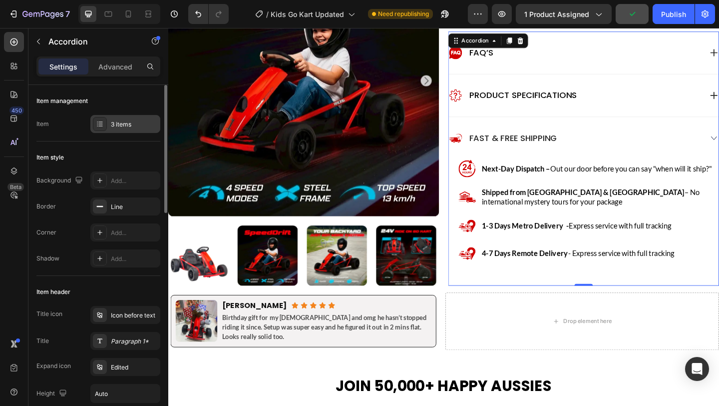
click at [120, 128] on div "3 items" at bounding box center [134, 124] width 47 height 9
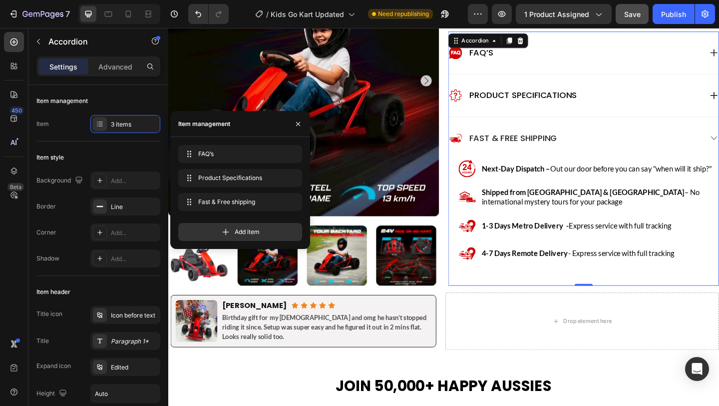
click at [515, 263] on div "Image Next-Day Dispatch – Out our door before you can say "when will it ship?" …" at bounding box center [626, 232] width 284 height 122
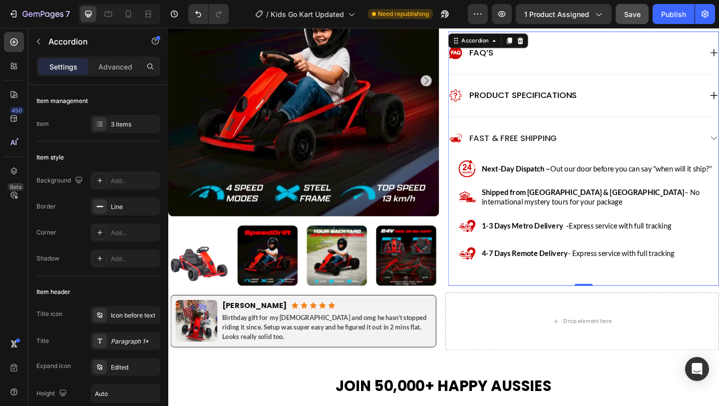
click at [484, 256] on div "Image Next-Day Dispatch – Out our door before you can say "when will it ship?" …" at bounding box center [626, 232] width 284 height 122
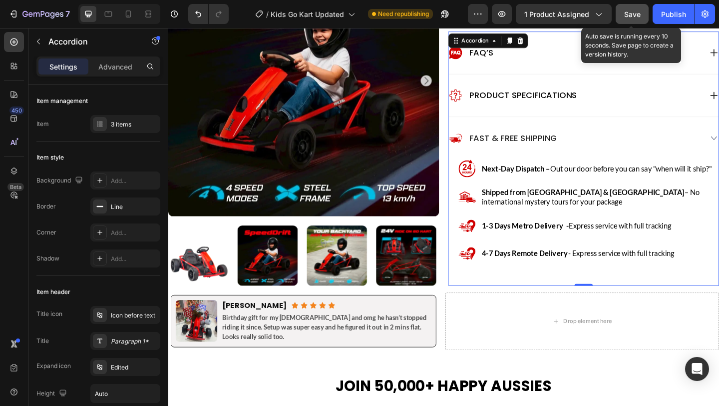
click at [628, 12] on span "Save" at bounding box center [632, 14] width 16 height 8
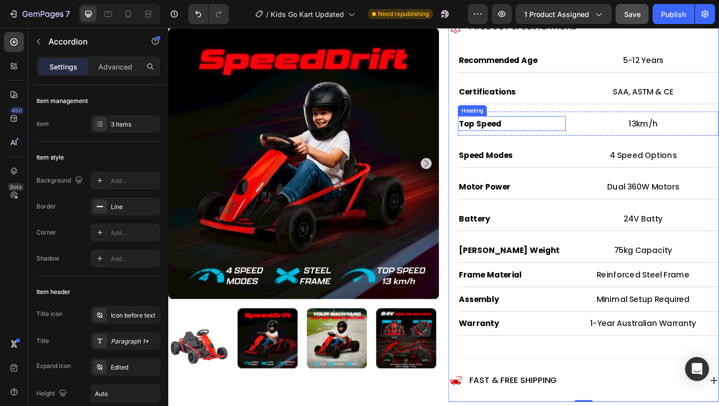
scroll to position [571, 0]
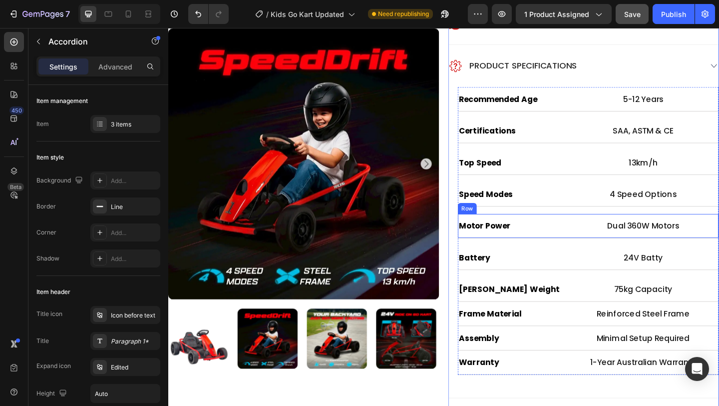
click at [577, 251] on div "Motor Power Heading Dual 360W Motors Text Block Row" at bounding box center [626, 243] width 284 height 26
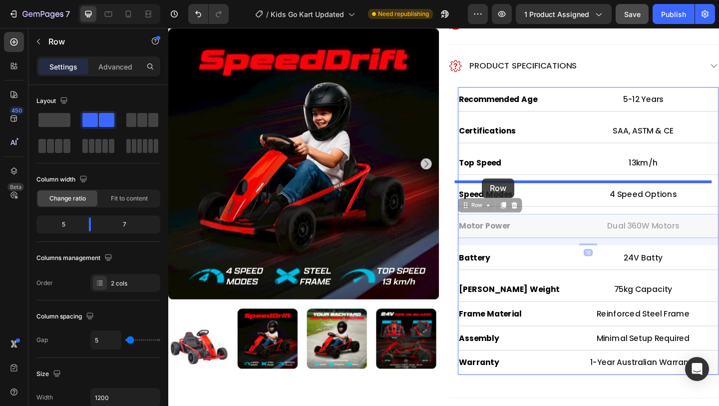
drag, startPoint x: 489, startPoint y: 222, endPoint x: 509, endPoint y: 191, distance: 36.9
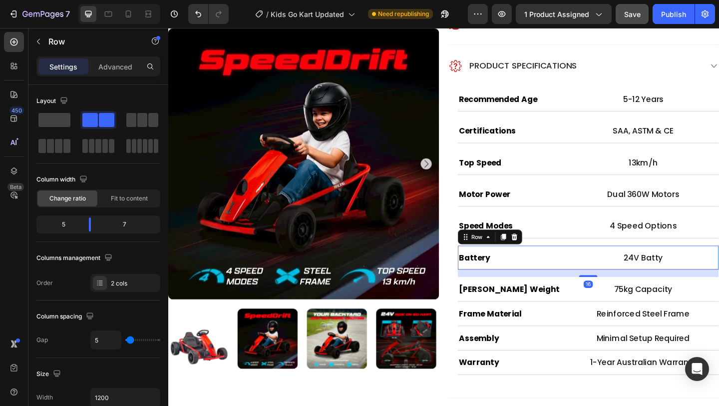
click at [597, 286] on div "Battery Heading 24V Batty Text Block Row 16" at bounding box center [626, 277] width 284 height 26
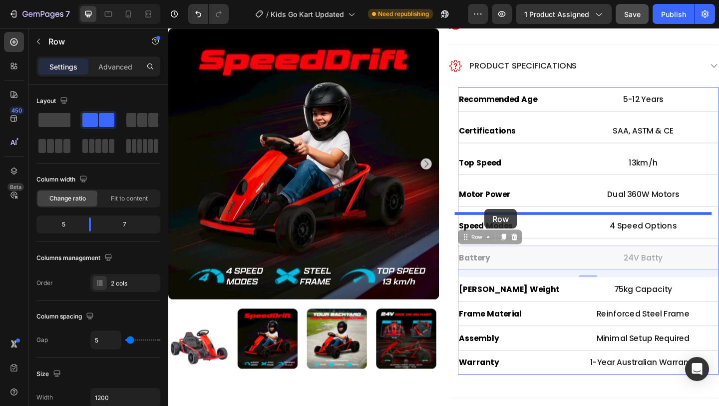
drag, startPoint x: 496, startPoint y: 258, endPoint x: 512, endPoint y: 225, distance: 36.6
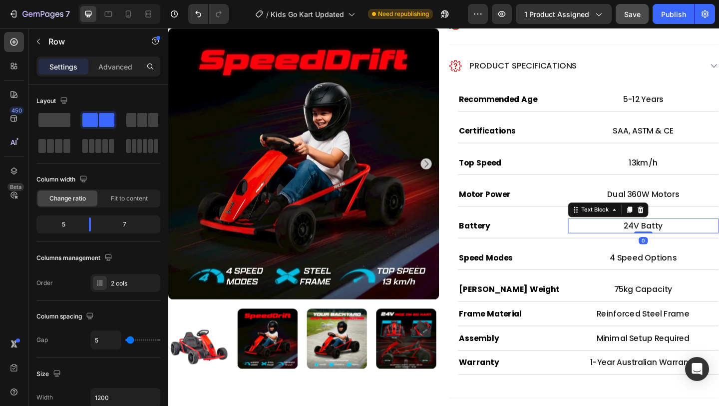
click at [682, 247] on p "24V Batty" at bounding box center [685, 243] width 162 height 14
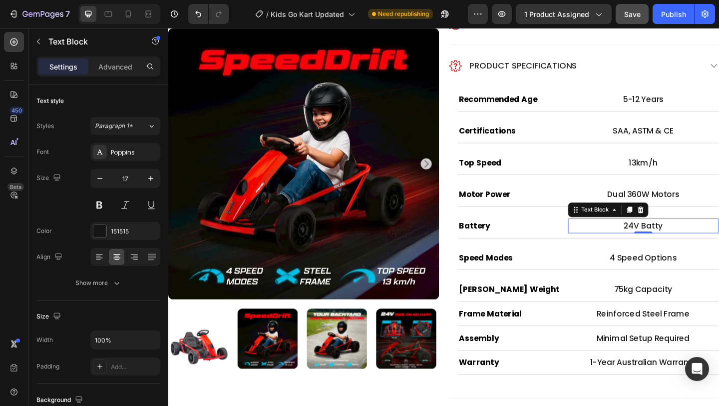
click at [692, 244] on p "24V Batty" at bounding box center [685, 243] width 162 height 14
click at [695, 245] on p "24V Batty" at bounding box center [685, 243] width 162 height 14
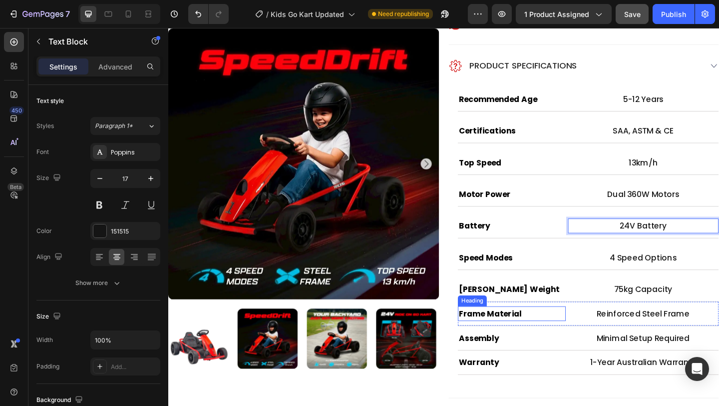
click at [579, 331] on h2 "Frame Material" at bounding box center [542, 338] width 117 height 16
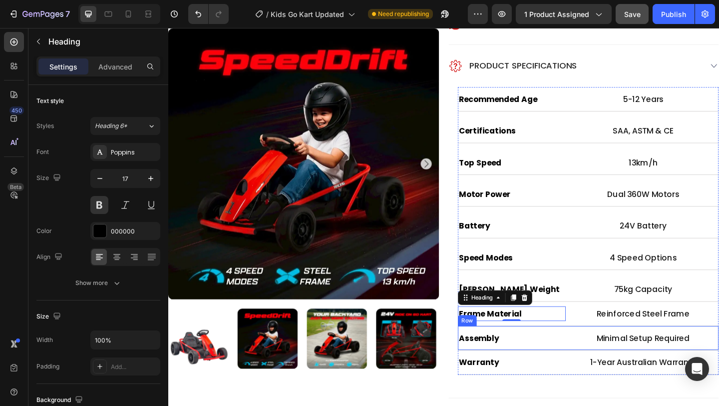
click at [595, 375] on div "Assembly Heading Minimal Setup Required Text Block Row" at bounding box center [626, 365] width 284 height 26
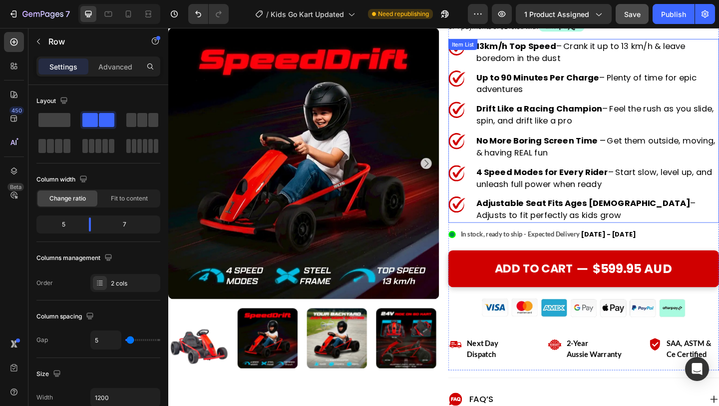
scroll to position [161, 0]
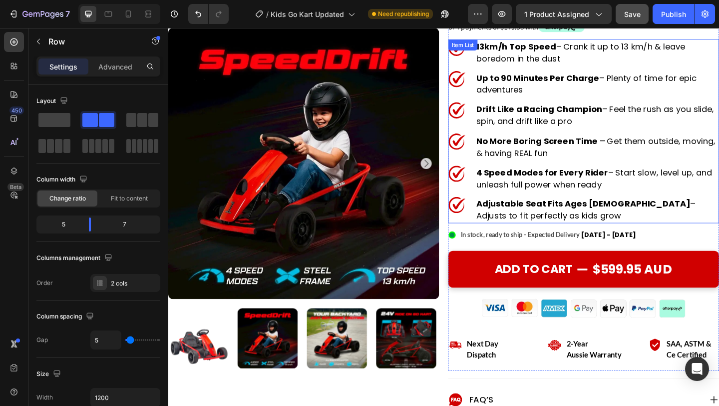
click at [547, 161] on p "No More Boring Screen Time – Get them outside, moving, & having REAL fun" at bounding box center [634, 157] width 263 height 27
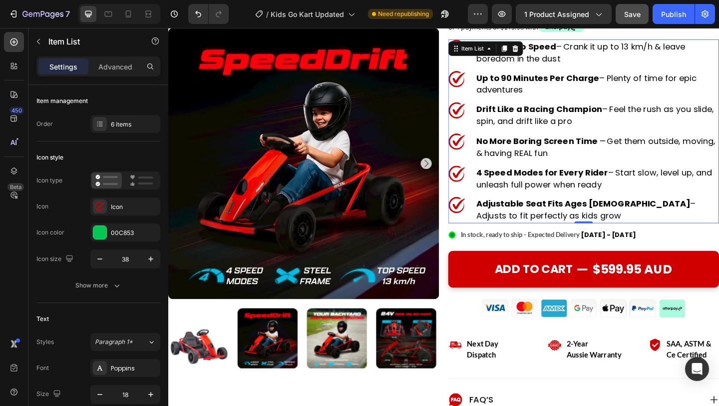
click at [540, 163] on p "No More Boring Screen Time – Get them outside, moving, & having REAL fun" at bounding box center [634, 157] width 263 height 27
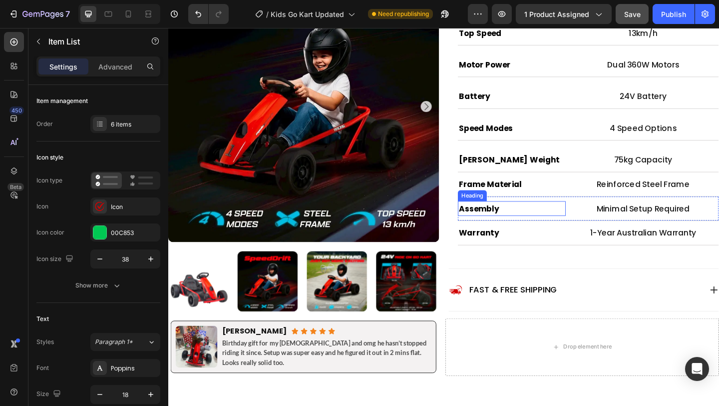
scroll to position [417, 0]
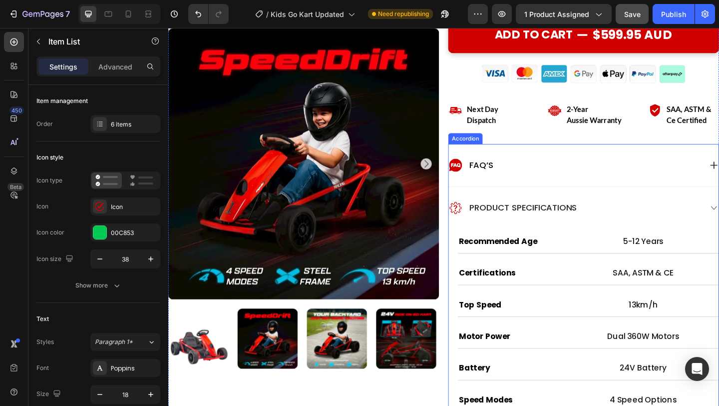
click at [697, 182] on div "FAQ’s" at bounding box center [612, 177] width 276 height 16
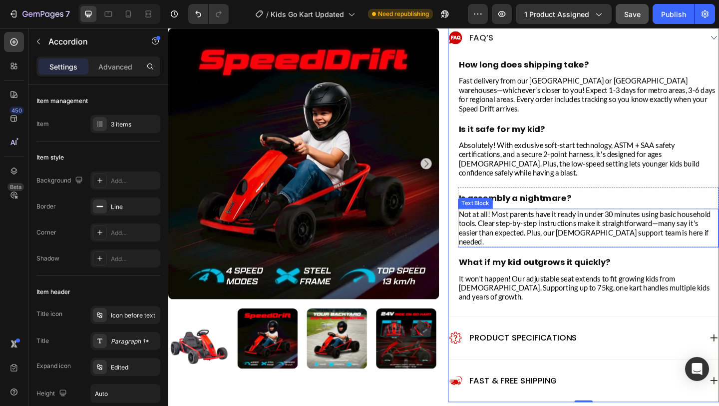
scroll to position [571, 0]
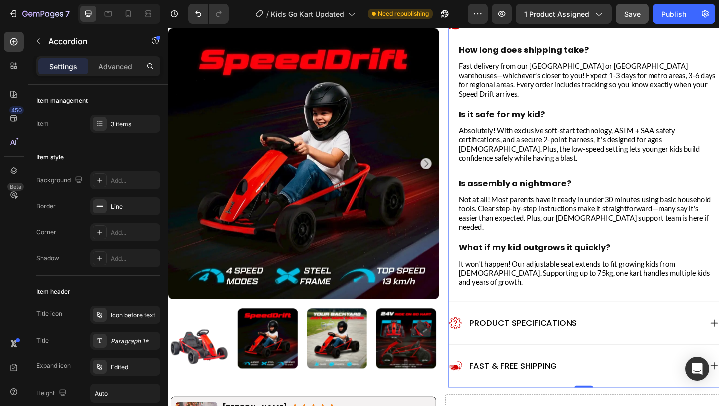
click at [615, 387] on div "Fast & Free shipping" at bounding box center [612, 395] width 276 height 16
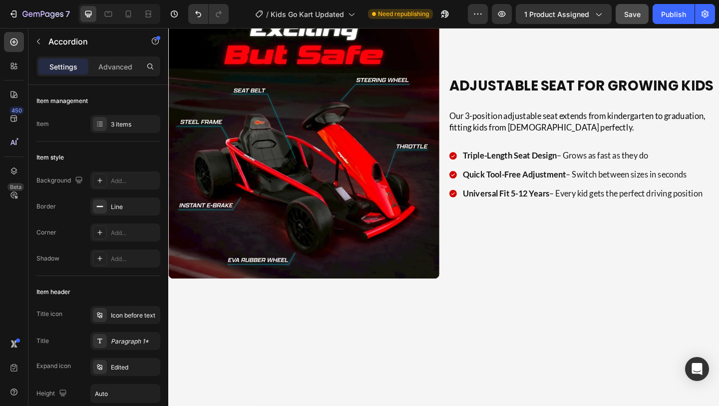
scroll to position [1621, 0]
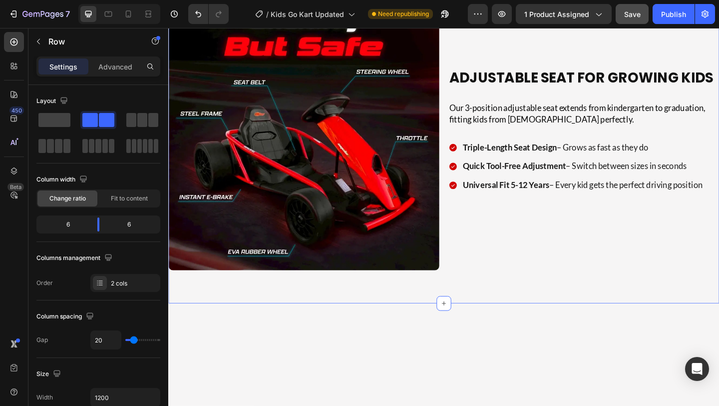
click at [508, 162] on div "Image Adjustable Seat for Growing Kids Heading Our 3-position adjustable seat e…" at bounding box center [467, 154] width 599 height 347
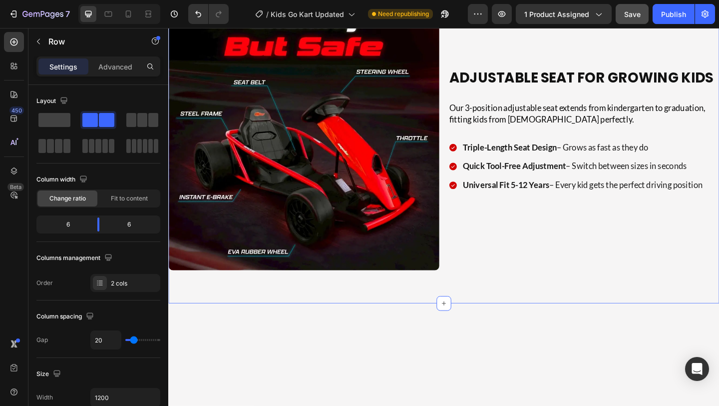
click at [514, 169] on div "Image Adjustable Seat for Growing Kids Heading Our 3-position adjustable seat e…" at bounding box center [467, 154] width 599 height 347
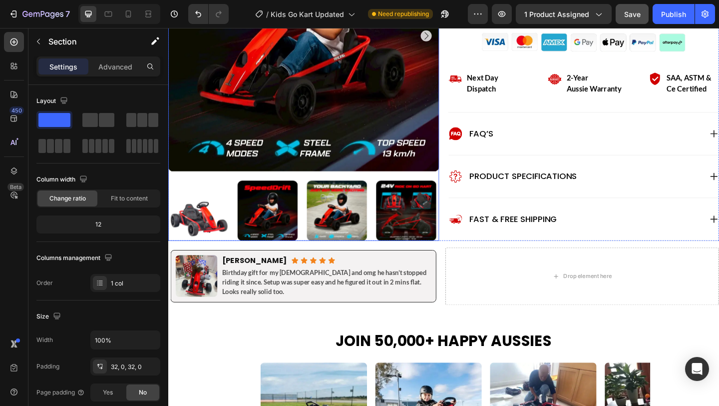
scroll to position [451, 0]
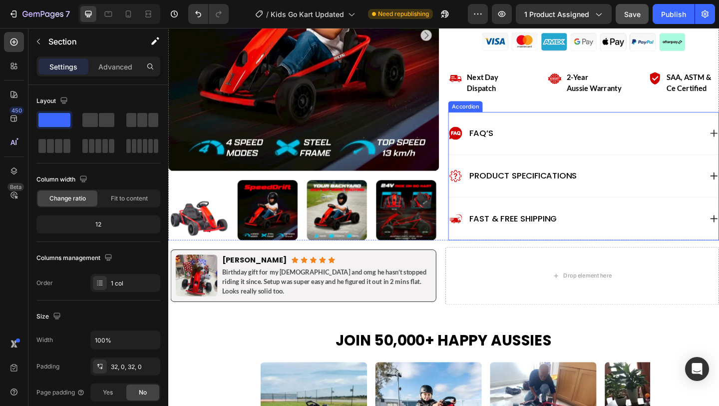
click at [706, 192] on div "Product Specifications" at bounding box center [612, 189] width 276 height 16
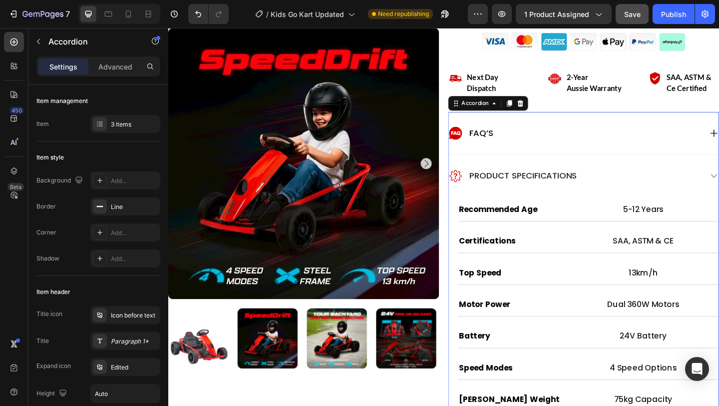
click at [706, 192] on div "Product Specifications" at bounding box center [612, 189] width 276 height 16
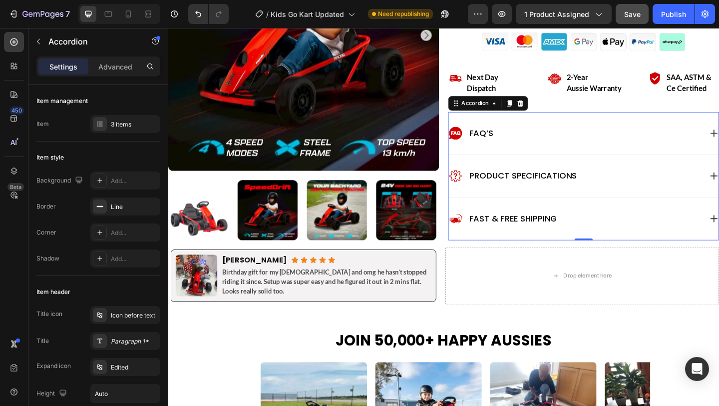
click at [668, 231] on div "Fast & Free shipping" at bounding box center [612, 235] width 276 height 16
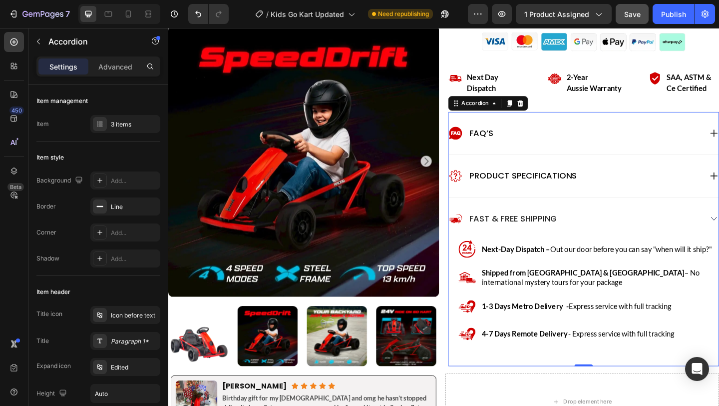
click at [532, 236] on p "Fast & Free shipping" at bounding box center [543, 235] width 95 height 13
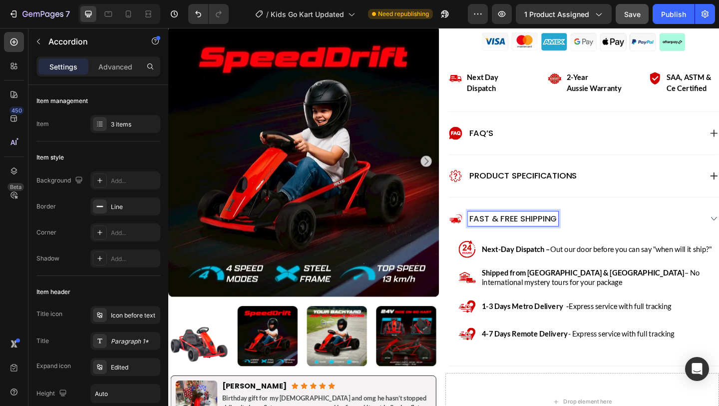
click at [544, 236] on p "Fast & Free shipping" at bounding box center [543, 235] width 95 height 13
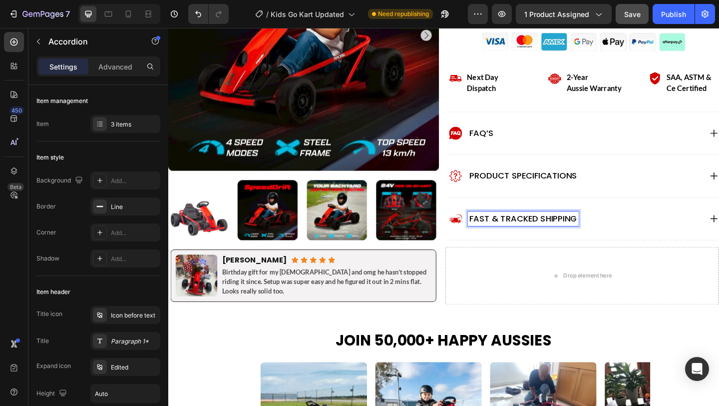
click at [618, 232] on div "Fast & Tracked shipping" at bounding box center [612, 235] width 276 height 16
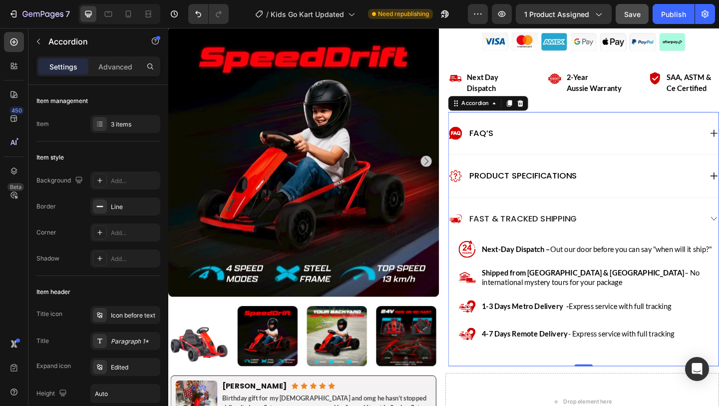
click at [618, 232] on div "Fast & Tracked shipping" at bounding box center [612, 235] width 276 height 16
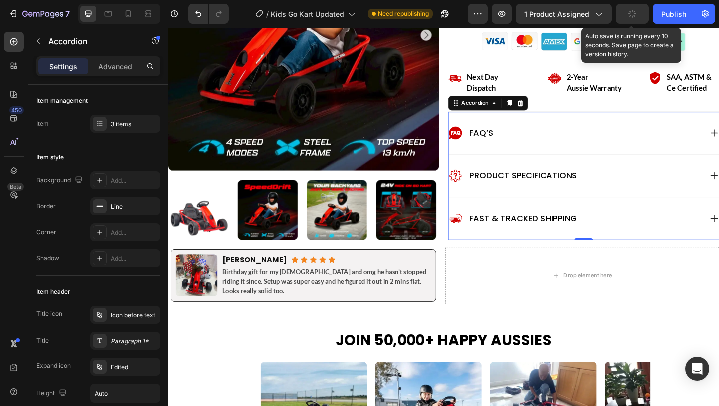
click at [632, 12] on icon "button" at bounding box center [632, 14] width 10 height 10
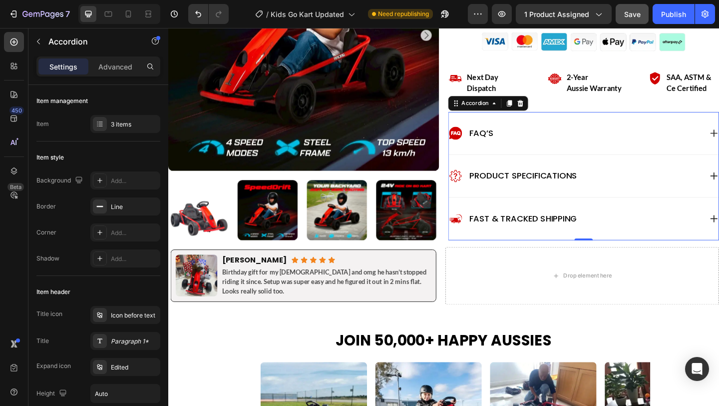
scroll to position [432, 0]
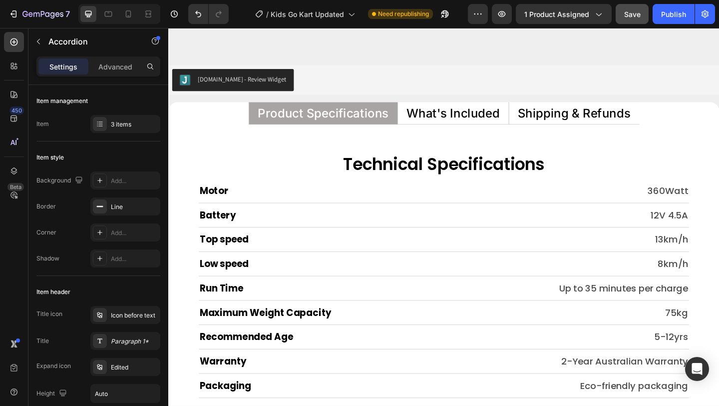
scroll to position [4837, 0]
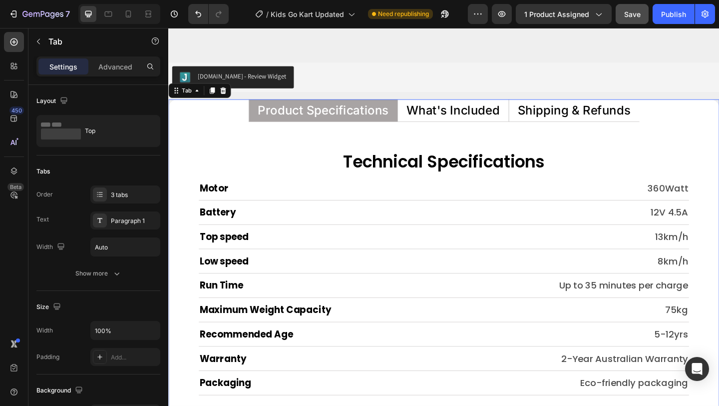
click at [571, 112] on p "Shipping & Refunds" at bounding box center [609, 117] width 123 height 13
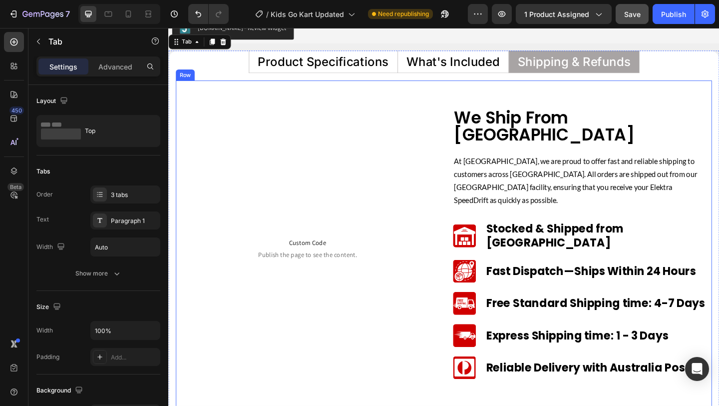
scroll to position [4894, 0]
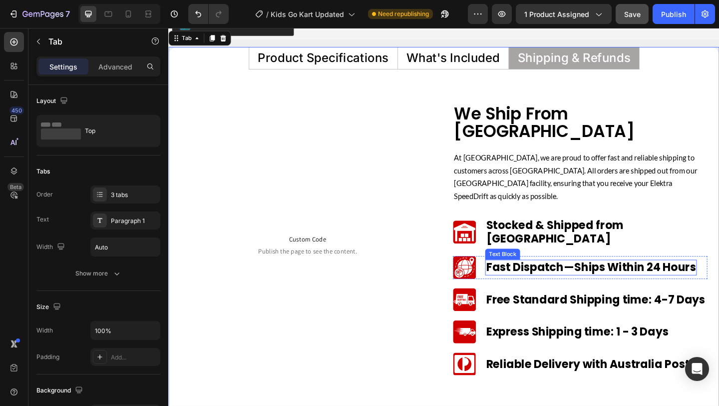
click at [525, 281] on p "Fast Dispatch—Ships Within 24 Hours" at bounding box center [628, 288] width 228 height 15
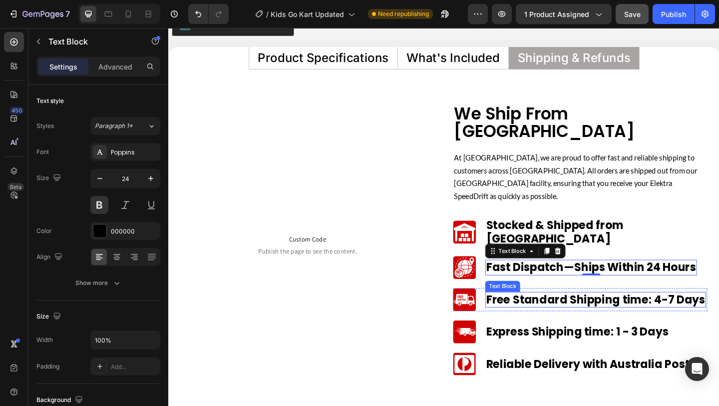
click at [540, 316] on p "Free Standard Shipping time: 4-7 Days" at bounding box center [633, 323] width 238 height 15
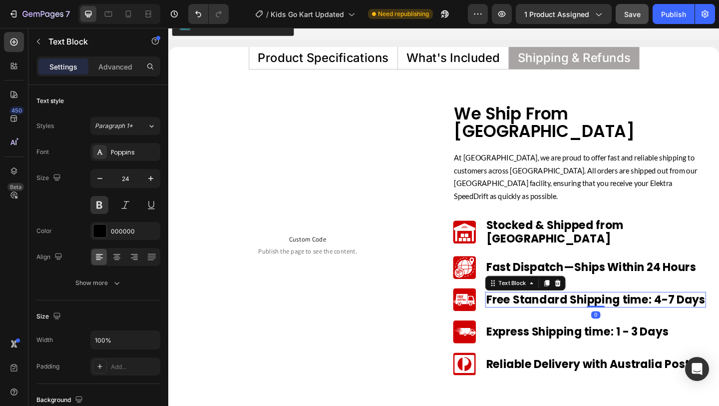
click at [540, 316] on p "Free Standard Shipping time: 4-7 Days" at bounding box center [633, 323] width 238 height 15
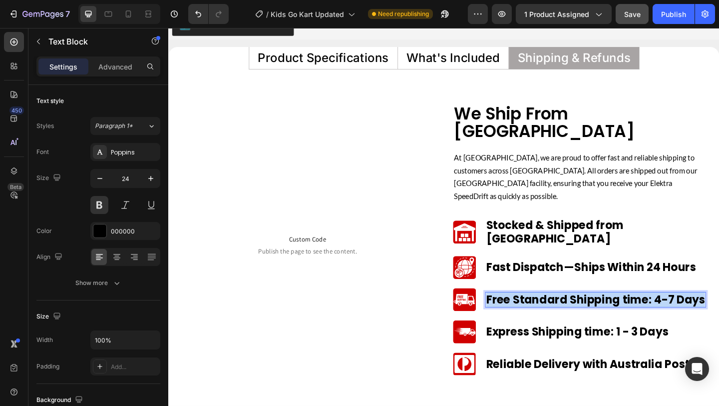
click at [540, 316] on p "Free Standard Shipping time: 4-7 Days" at bounding box center [633, 323] width 238 height 15
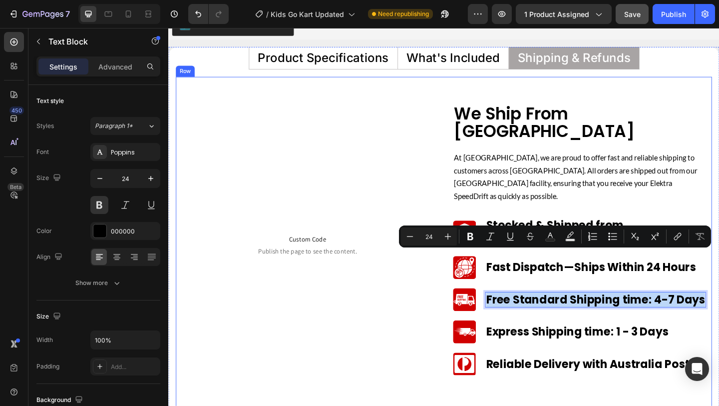
click at [450, 300] on div "Custom Code Publish the page to see the content. Custom Code Row" at bounding box center [319, 263] width 277 height 305
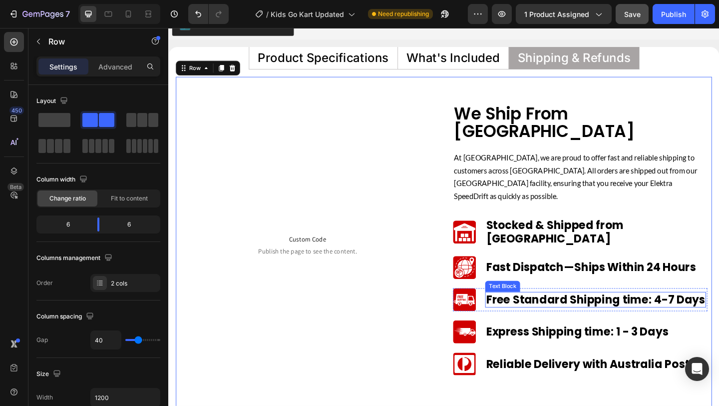
click at [550, 316] on p "Free Standard Shipping time: 4-7 Days" at bounding box center [633, 323] width 238 height 15
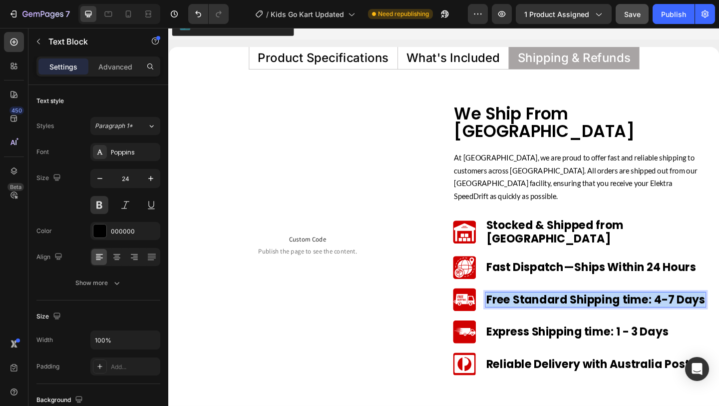
click at [550, 316] on p "Free Standard Shipping time: 4-7 Days" at bounding box center [633, 323] width 238 height 15
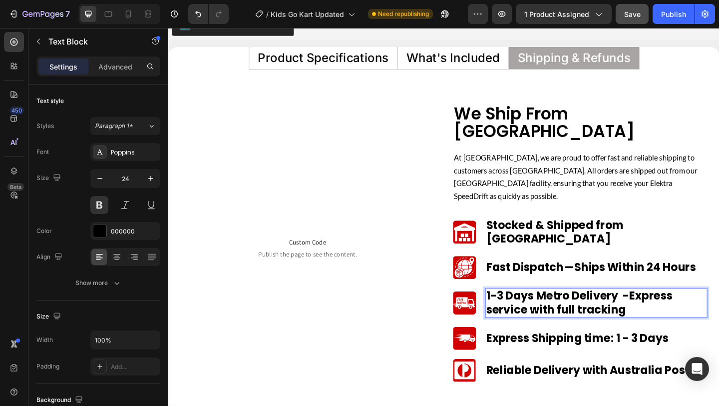
click at [576, 312] on p "1-3 Days Metro Delivery - Express service with full tracking" at bounding box center [634, 327] width 240 height 30
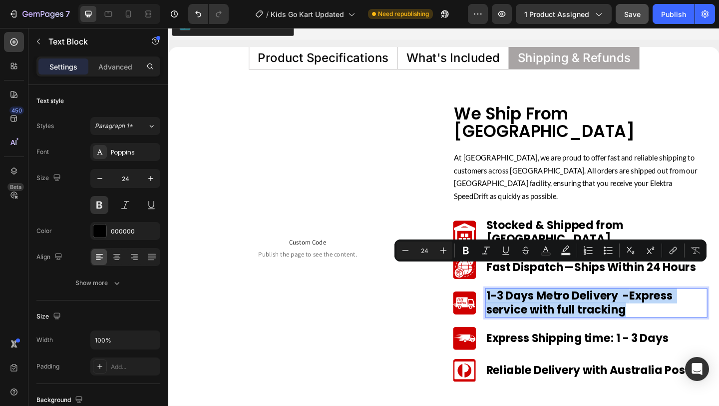
click at [576, 312] on p "1-3 Days Metro Delivery - Express service with full tracking" at bounding box center [634, 327] width 240 height 30
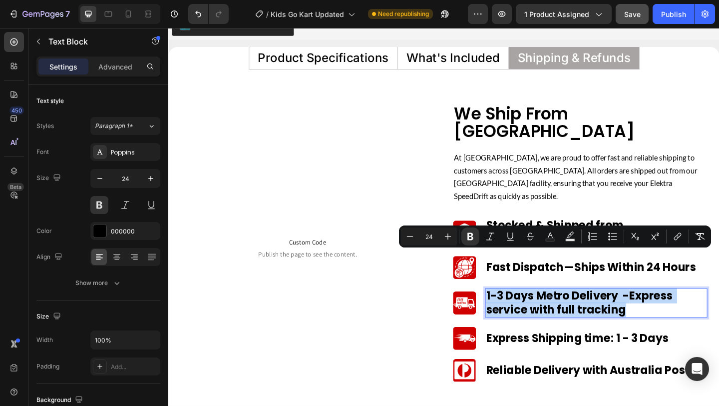
click at [576, 312] on p "1-3 Days Metro Delivery - Express service with full tracking" at bounding box center [634, 327] width 240 height 30
click at [699, 232] on icon "Editor contextual toolbar" at bounding box center [700, 236] width 10 height 10
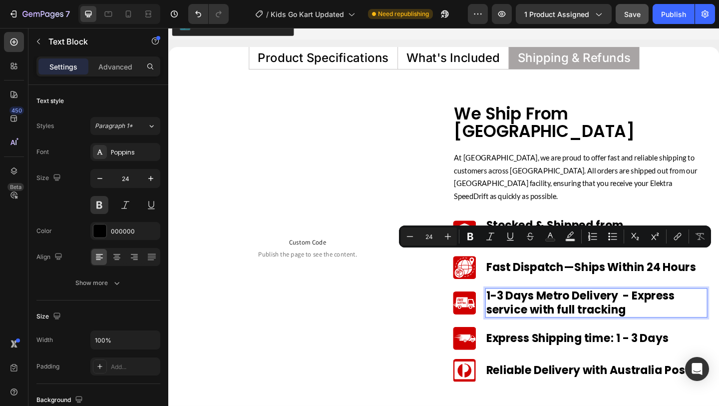
click at [645, 312] on p "1-3 Days Metro Delivery - Express service with full tracking" at bounding box center [634, 327] width 240 height 30
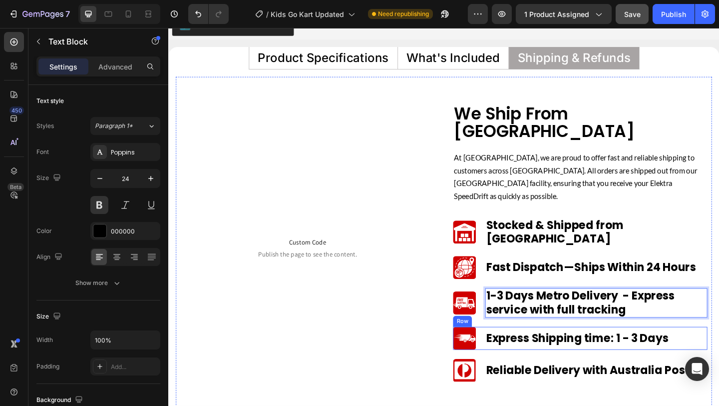
click at [504, 353] on div "Image Express Shipping time: 1 - 3 Days Text Block Row" at bounding box center [616, 365] width 277 height 25
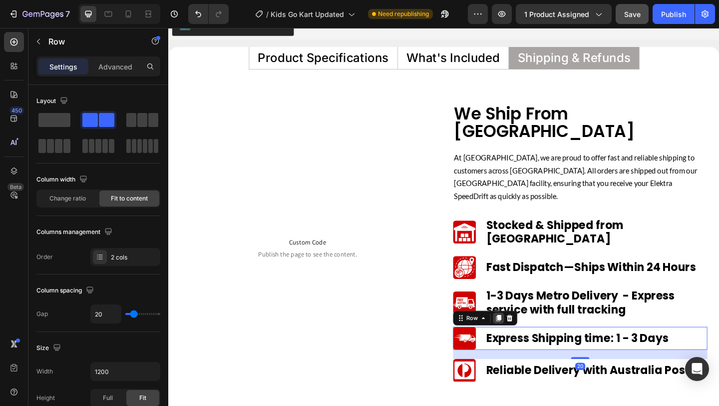
click at [523, 339] on icon at bounding box center [527, 343] width 8 height 8
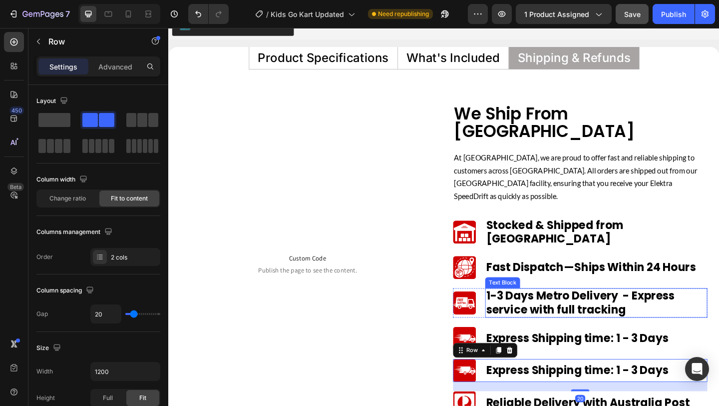
click at [562, 312] on p "1-3 Days Metro Delivery - Express service with full tracking" at bounding box center [634, 327] width 240 height 30
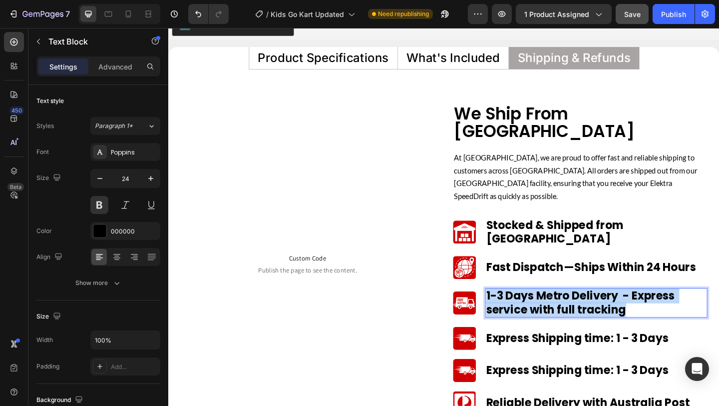
click at [562, 312] on p "1-3 Days Metro Delivery - Express service with full tracking" at bounding box center [634, 327] width 240 height 30
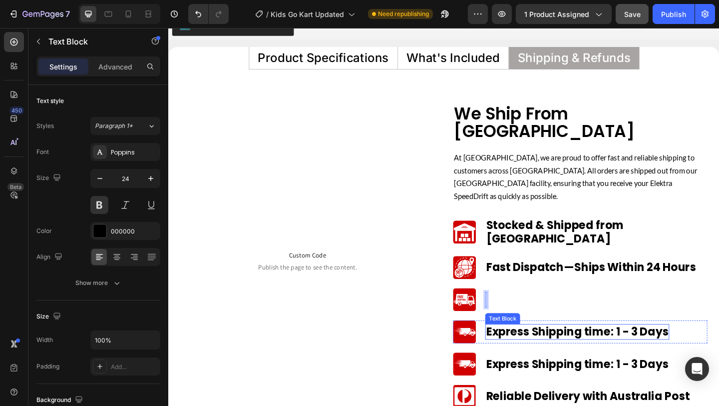
click at [559, 351] on p "Express Shipping time: 1 - 3 Days" at bounding box center [613, 358] width 198 height 15
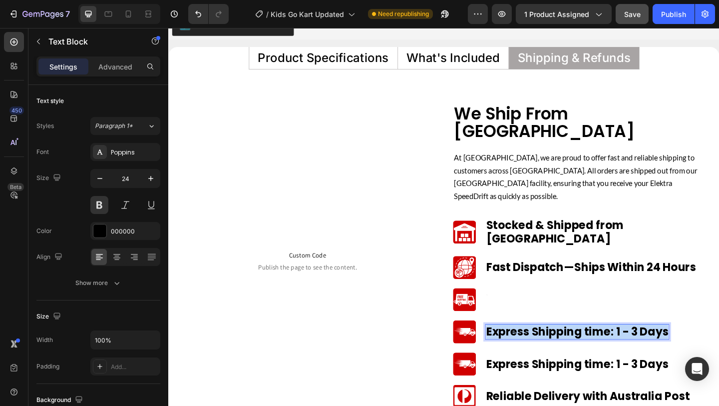
click at [559, 351] on p "Express Shipping time: 1 - 3 Days" at bounding box center [613, 358] width 198 height 15
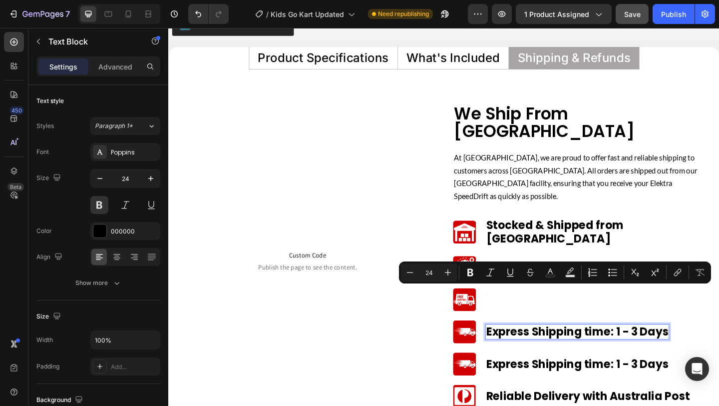
scroll to position [4890, 0]
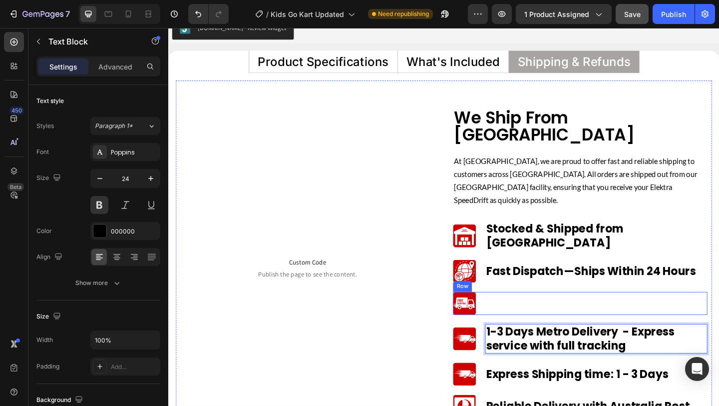
click at [528, 315] on div "Image Text Block Row" at bounding box center [616, 327] width 277 height 25
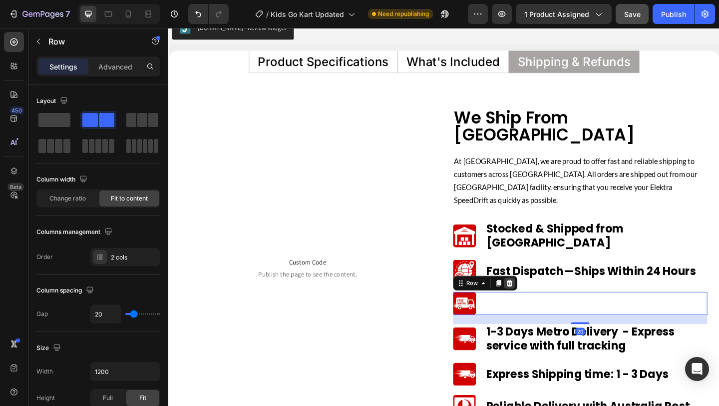
click at [537, 301] on icon at bounding box center [539, 304] width 6 height 7
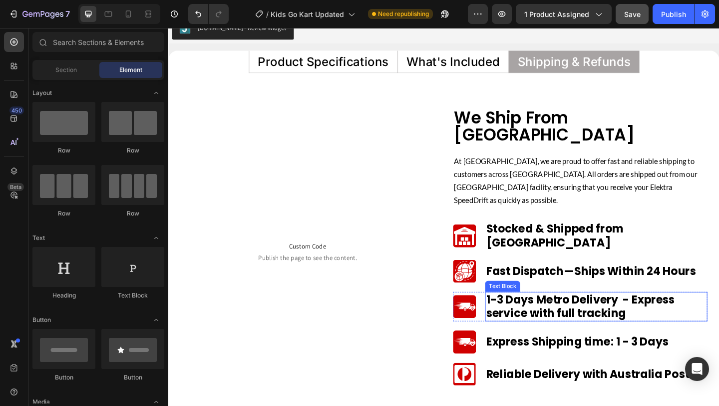
click at [545, 316] on p "1-3 Days Metro Delivery - Express service with full tracking" at bounding box center [634, 331] width 240 height 30
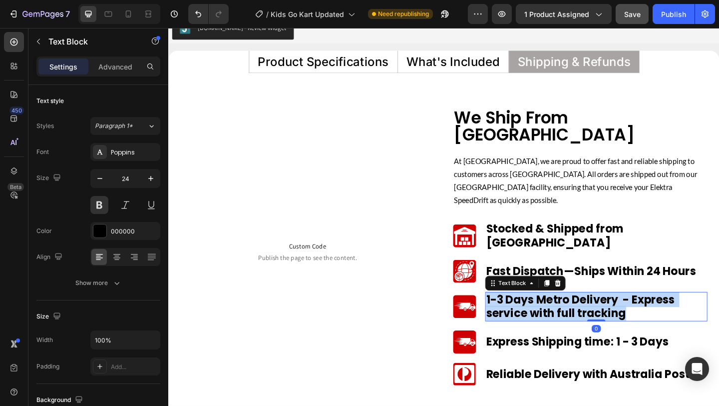
click at [545, 316] on p "1-3 Days Metro Delivery - Express service with full tracking" at bounding box center [634, 331] width 240 height 30
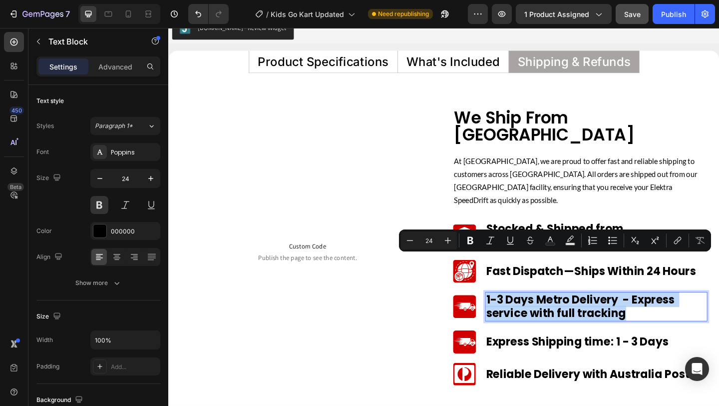
click at [662, 316] on p "1-3 Days Metro Delivery - Express service with full tracking" at bounding box center [634, 331] width 240 height 30
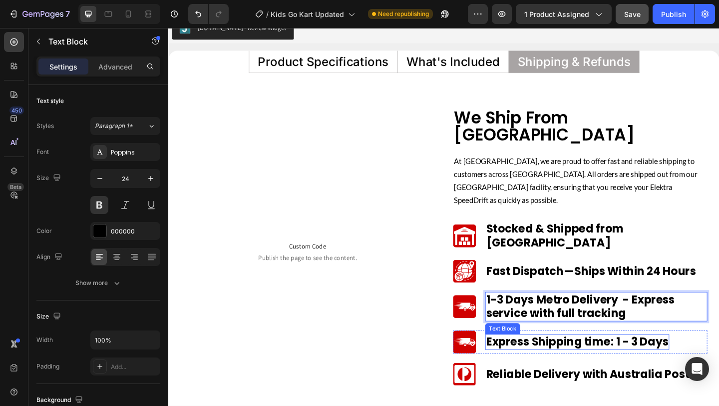
click at [550, 362] on p "Express Shipping time: 1 - 3 Days" at bounding box center [613, 369] width 198 height 15
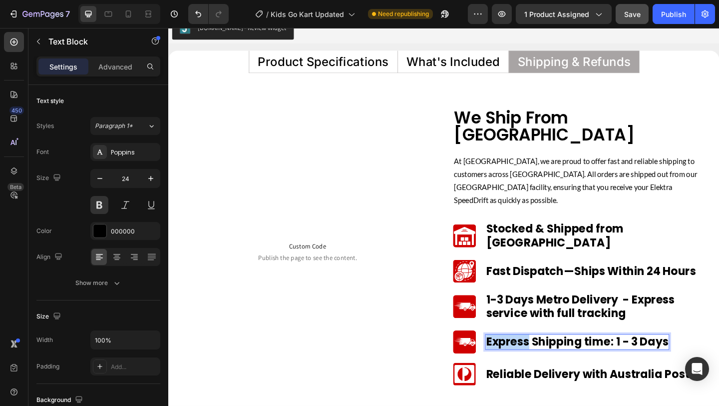
scroll to position [4886, 0]
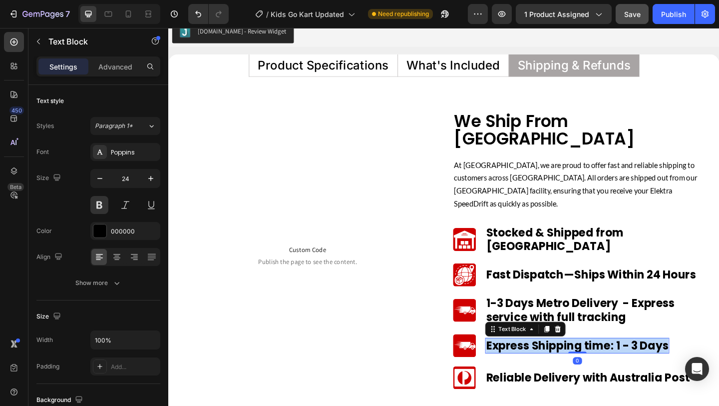
click at [550, 366] on p "Express Shipping time: 1 - 3 Days" at bounding box center [613, 373] width 198 height 15
